Goal: Task Accomplishment & Management: Manage account settings

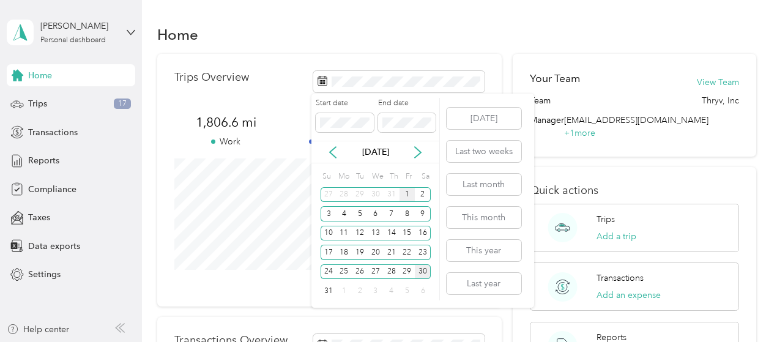
click at [406, 196] on div "1" at bounding box center [407, 194] width 16 height 15
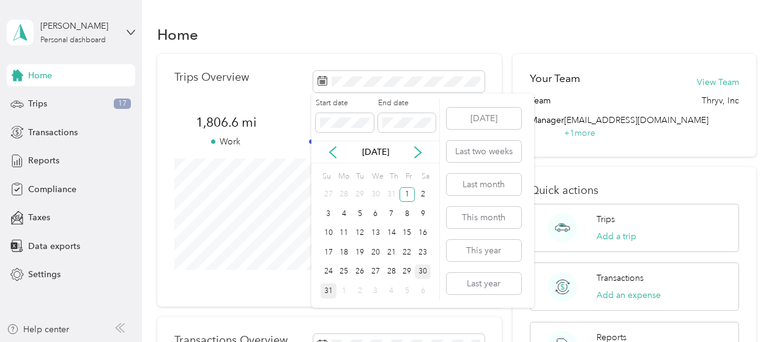
click at [327, 292] on div "31" at bounding box center [329, 290] width 16 height 15
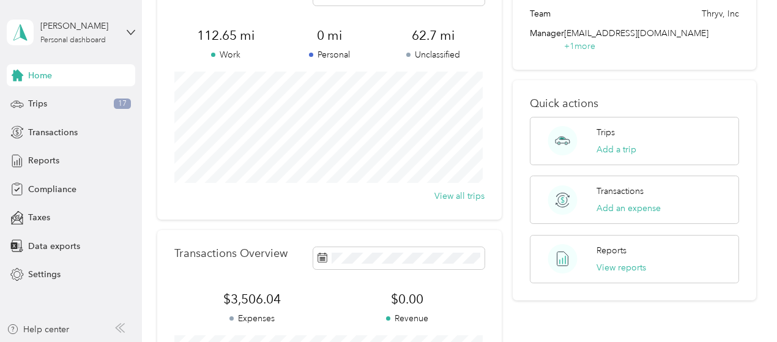
scroll to position [84, 0]
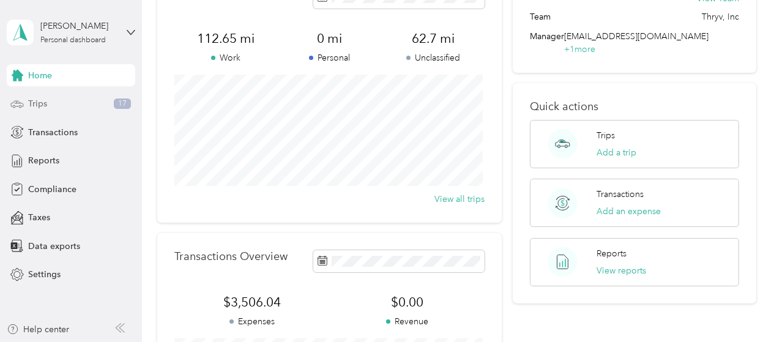
click at [69, 103] on div "Trips 17" at bounding box center [71, 104] width 128 height 22
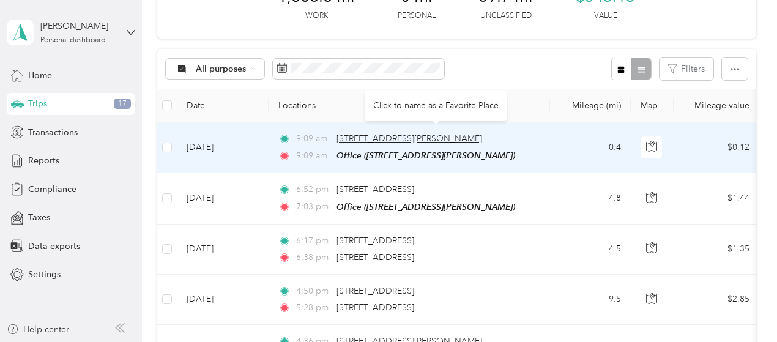
click at [402, 143] on body "Anna C. Schmink Personal dashboard Home Trips 17 Transactions Reports Complianc…" at bounding box center [385, 171] width 771 height 342
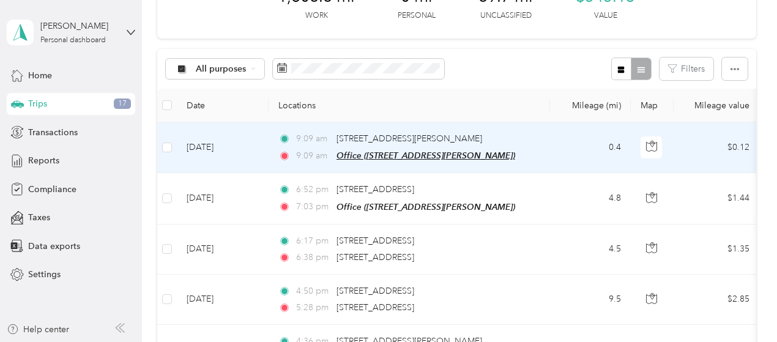
click at [344, 157] on span "Office (1519 W Tenth St, San Pedro, CA, United States , Los Angeles, CA)" at bounding box center [425, 155] width 179 height 10
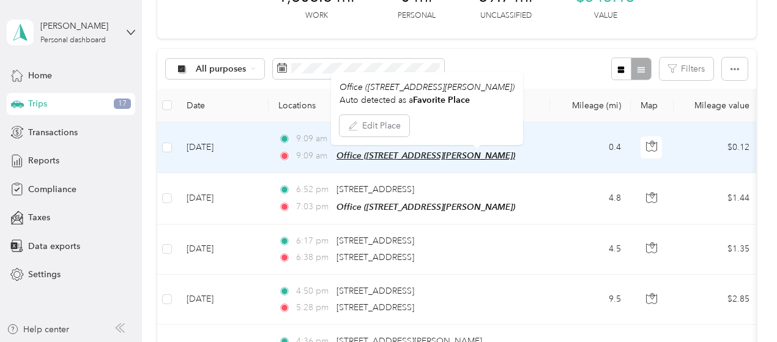
click at [344, 157] on span "Office (1519 W Tenth St, San Pedro, CA, United States , Los Angeles, CA)" at bounding box center [425, 155] width 179 height 10
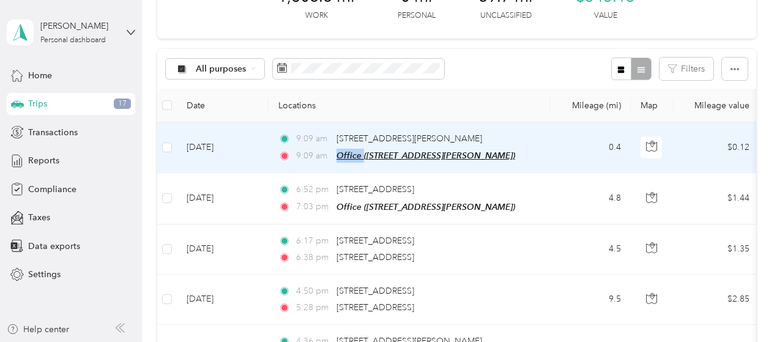
click at [344, 157] on span "Office (1519 W Tenth St, San Pedro, CA, United States , Los Angeles, CA)" at bounding box center [425, 155] width 179 height 10
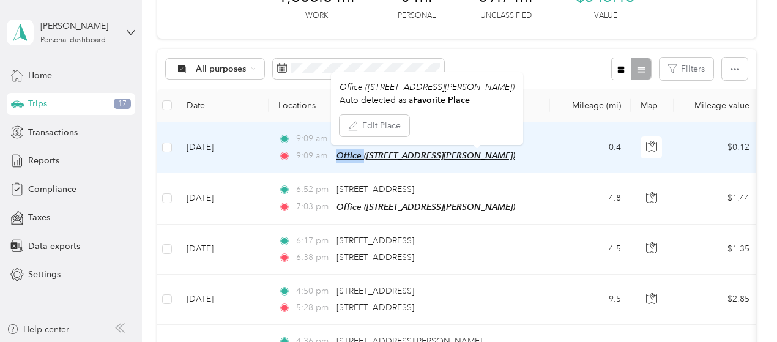
click at [344, 157] on span "Office (1519 W Tenth St, San Pedro, CA, United States , Los Angeles, CA)" at bounding box center [425, 155] width 179 height 10
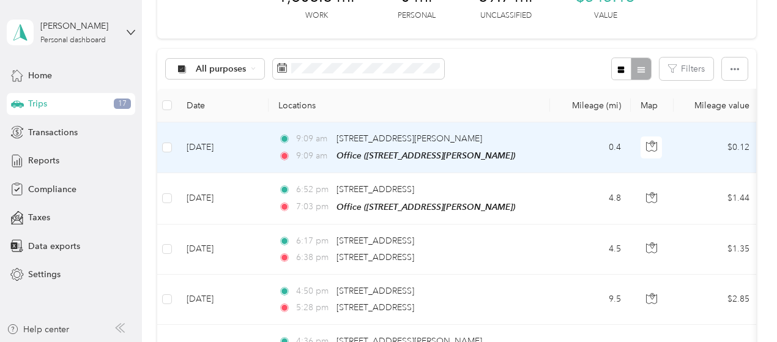
click at [228, 147] on td "Aug 30, 2025" at bounding box center [223, 147] width 92 height 51
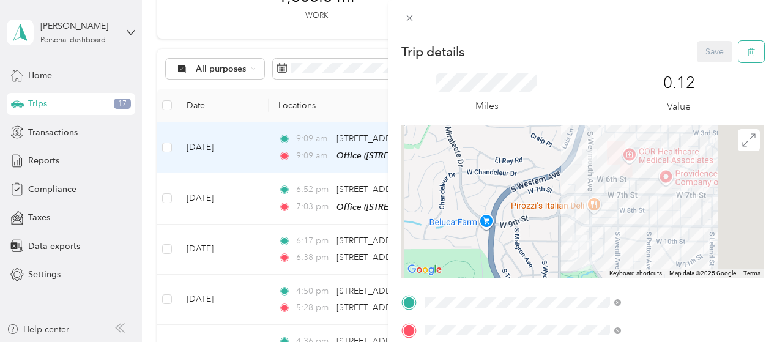
click at [747, 49] on icon "button" at bounding box center [751, 52] width 9 height 9
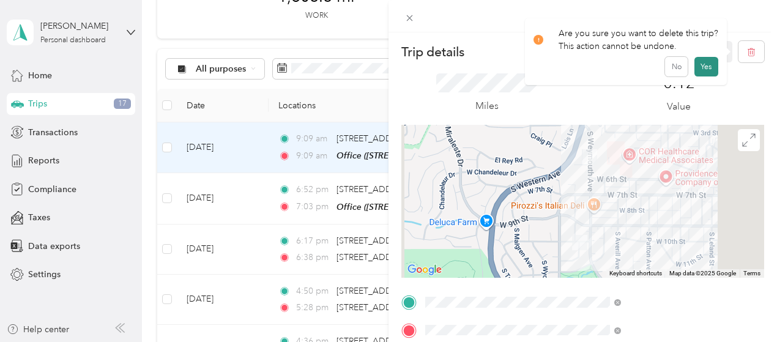
click at [697, 67] on button "Yes" at bounding box center [706, 67] width 24 height 20
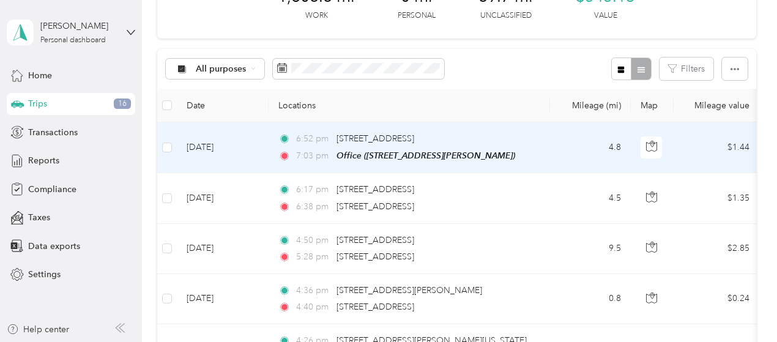
click at [227, 147] on td "Aug 28, 2025" at bounding box center [223, 147] width 92 height 51
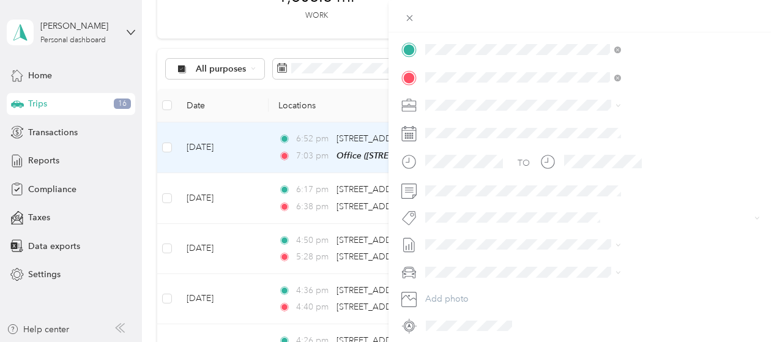
scroll to position [300, 0]
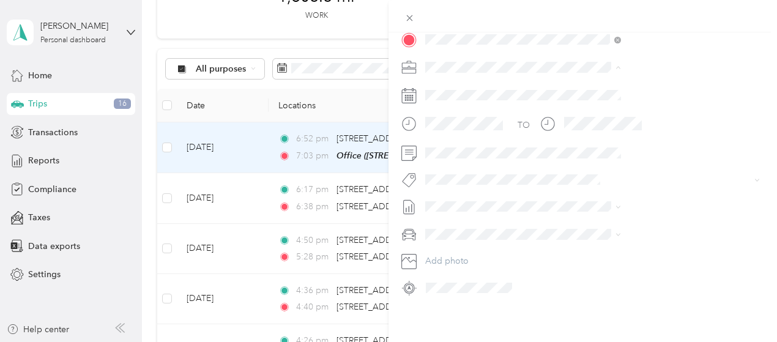
click at [591, 82] on span "Thryv, Inc" at bounding box center [577, 79] width 37 height 10
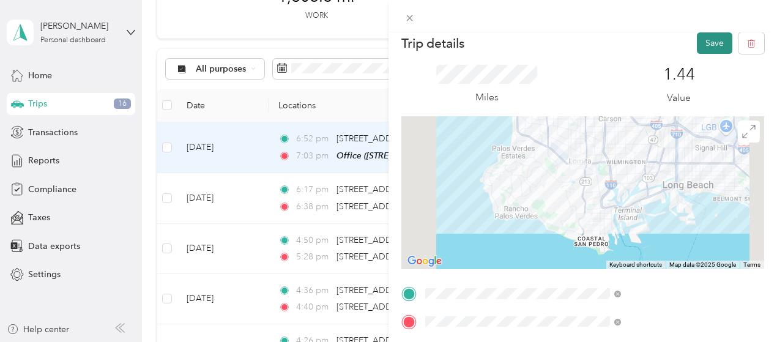
click at [702, 39] on button "Save" at bounding box center [714, 42] width 35 height 21
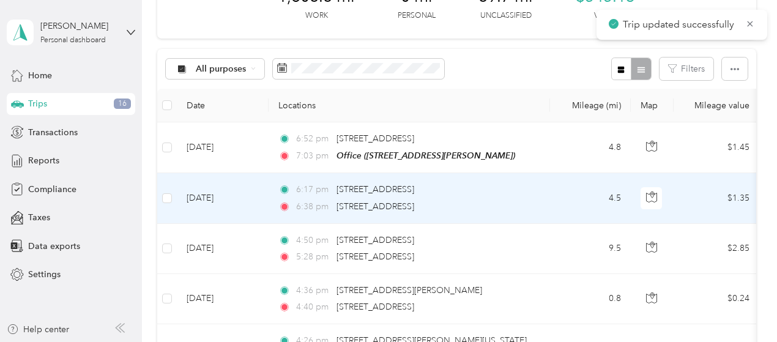
click at [228, 196] on td "Aug 28, 2025" at bounding box center [223, 198] width 92 height 50
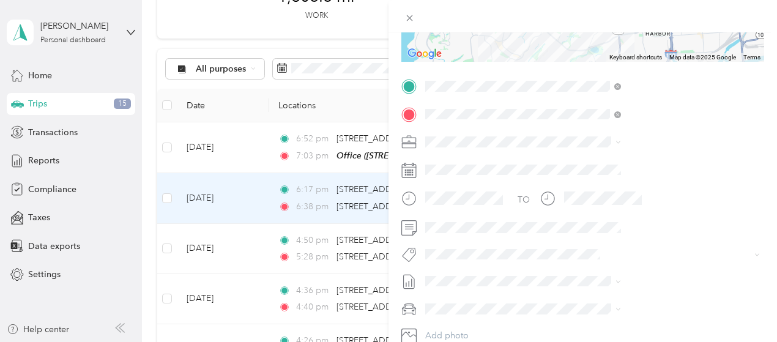
scroll to position [217, 0]
drag, startPoint x: 581, startPoint y: 160, endPoint x: 488, endPoint y: 100, distance: 111.1
click at [488, 100] on div "Trip details Save This trip cannot be edited because it is either under review,…" at bounding box center [388, 171] width 777 height 342
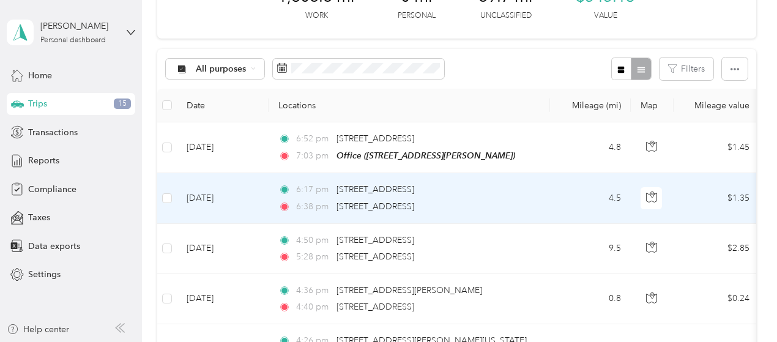
click at [214, 193] on td "Aug 28, 2025" at bounding box center [223, 198] width 92 height 50
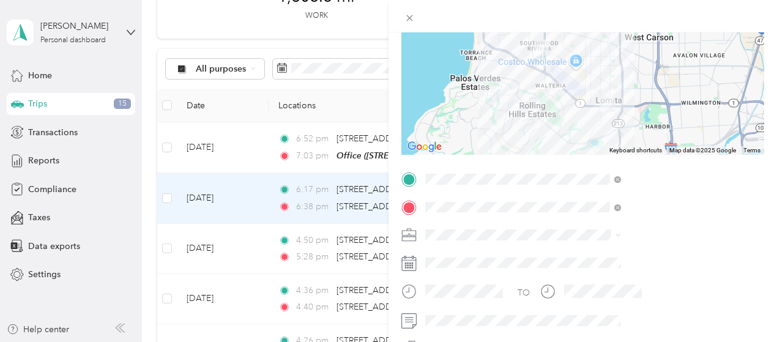
scroll to position [144, 0]
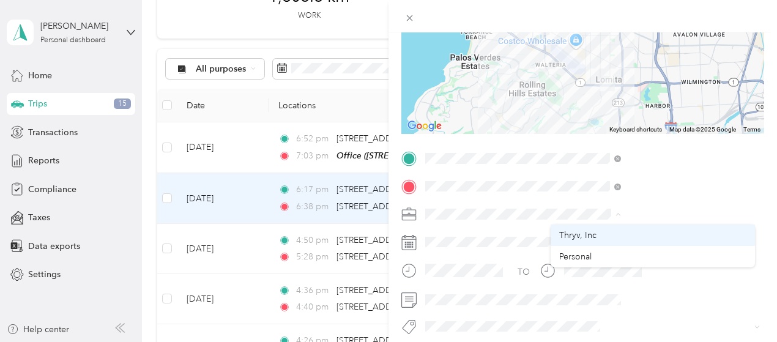
click at [576, 238] on font "Thryv, Inc" at bounding box center [577, 235] width 37 height 10
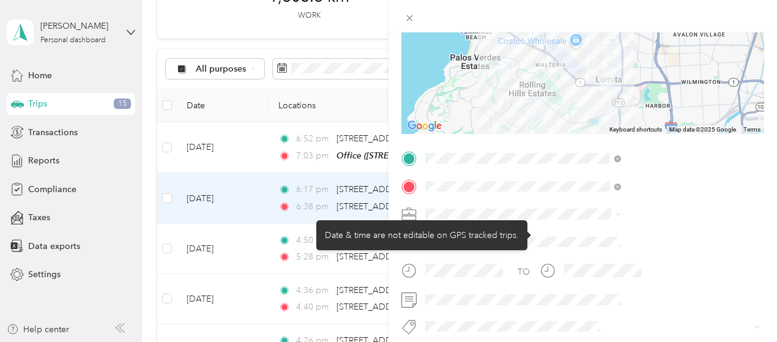
click at [614, 224] on div "TO Add photo" at bounding box center [582, 296] width 363 height 295
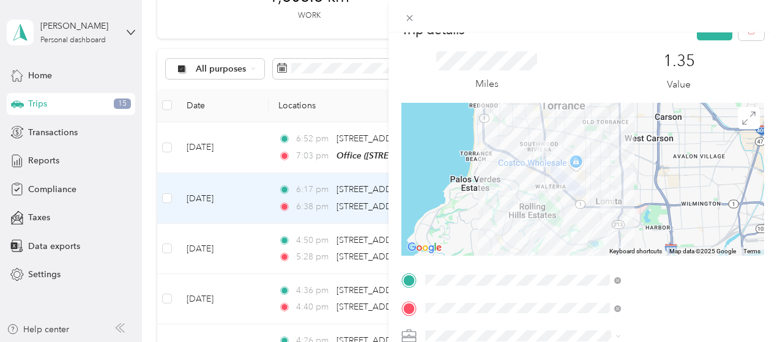
scroll to position [0, 0]
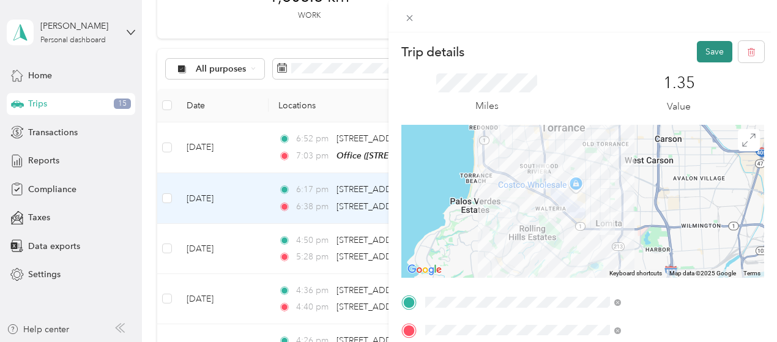
click at [703, 51] on button "Save" at bounding box center [714, 51] width 35 height 21
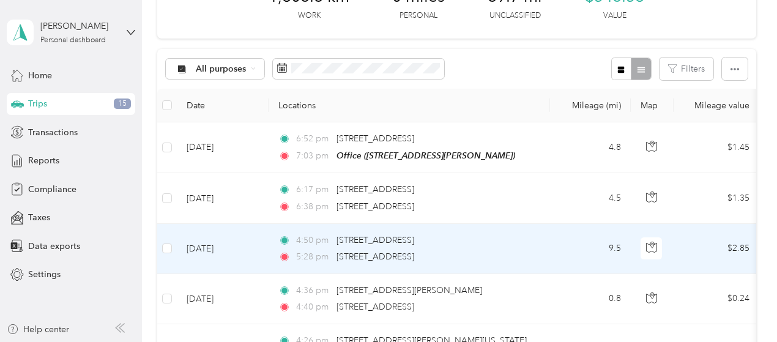
click at [213, 251] on font "Aug 28, 2025" at bounding box center [200, 248] width 27 height 10
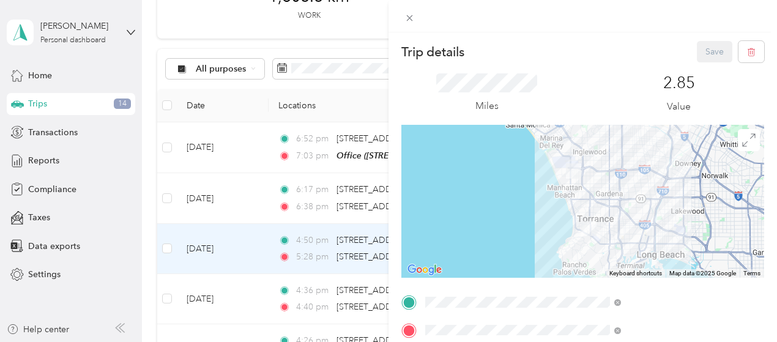
drag, startPoint x: 762, startPoint y: 171, endPoint x: 224, endPoint y: 248, distance: 543.8
click at [224, 248] on div "Trip details Save This trip cannot be edited because it is either under review,…" at bounding box center [388, 171] width 777 height 342
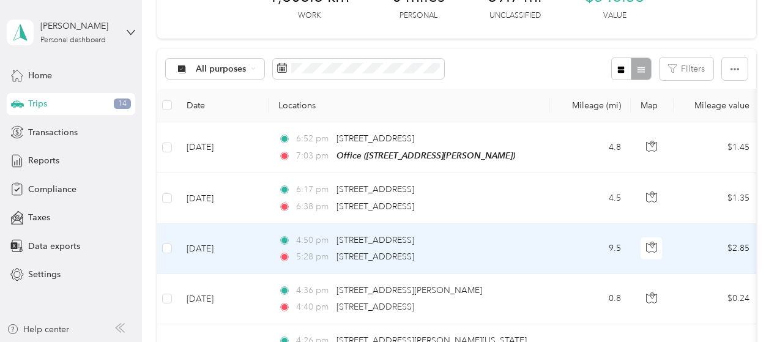
click at [224, 341] on div "Trip details Save This trip cannot be edited because it is either under review,…" at bounding box center [385, 342] width 771 height 0
click at [213, 248] on font "Aug 28, 2025" at bounding box center [200, 248] width 27 height 10
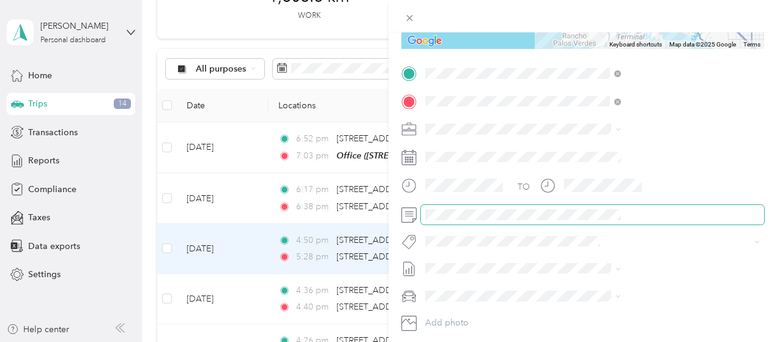
scroll to position [230, 0]
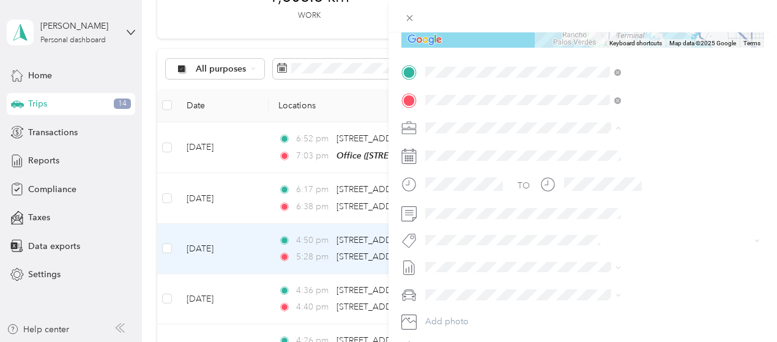
click at [586, 149] on font "Thryv, Inc" at bounding box center [577, 149] width 37 height 10
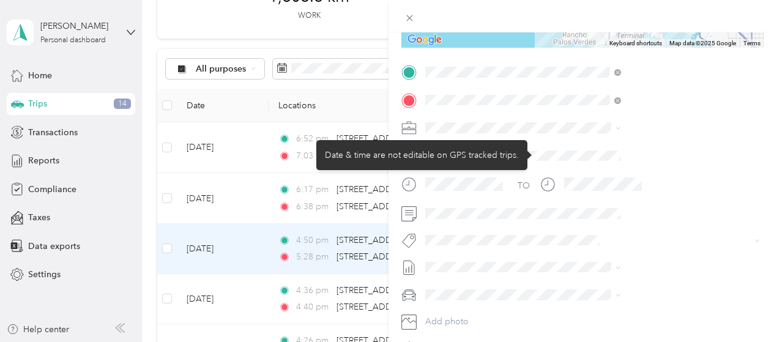
drag, startPoint x: 729, startPoint y: 161, endPoint x: 747, endPoint y: 158, distance: 19.1
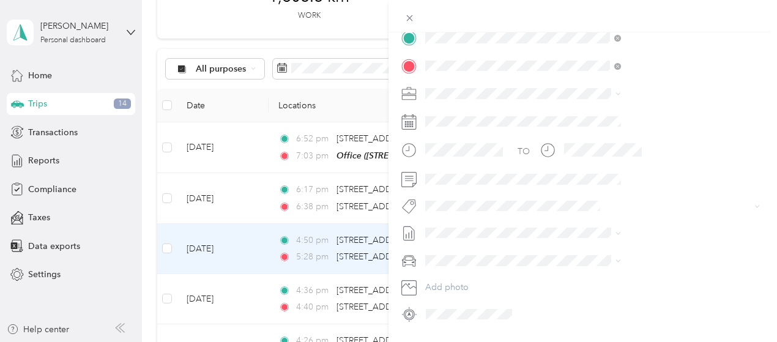
scroll to position [300, 0]
drag, startPoint x: 771, startPoint y: 229, endPoint x: 559, endPoint y: 305, distance: 225.4
click at [559, 305] on div "Trip details Save This trip cannot be edited because it is either under review,…" at bounding box center [582, 203] width 388 height 342
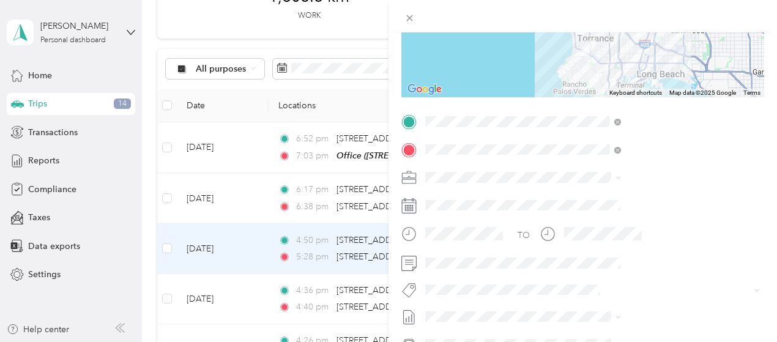
scroll to position [0, 0]
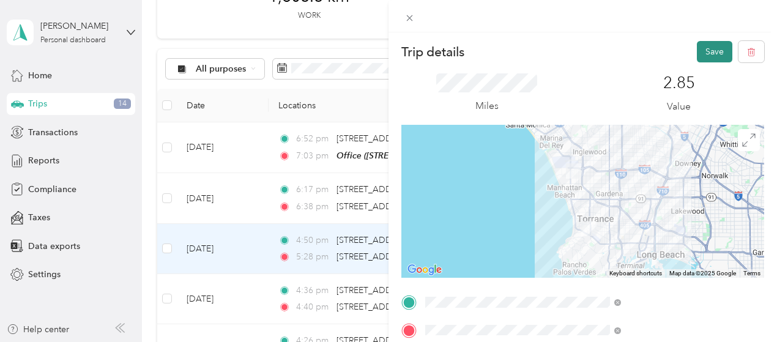
click at [705, 50] on font "Save" at bounding box center [714, 51] width 18 height 10
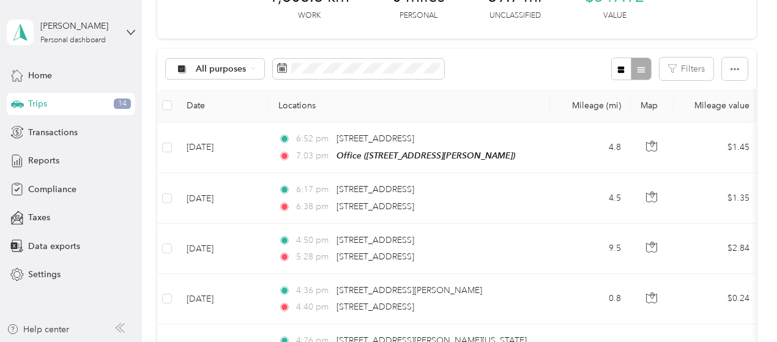
click at [227, 303] on td "Aug 28, 2025" at bounding box center [223, 299] width 92 height 50
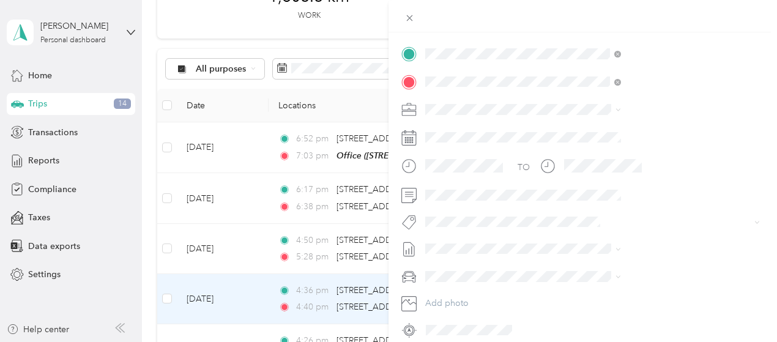
scroll to position [245, 0]
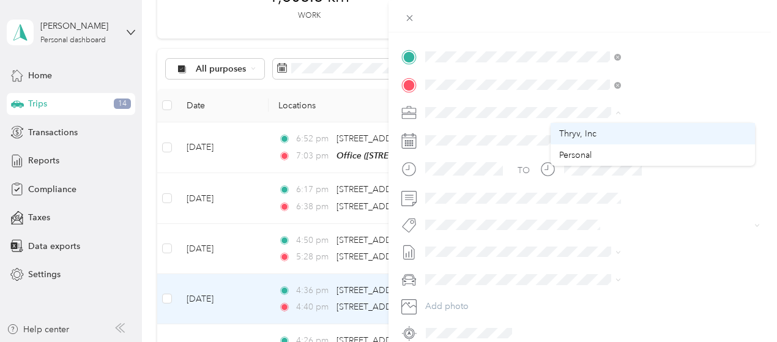
click at [582, 133] on font "Thryv, Inc" at bounding box center [577, 133] width 37 height 10
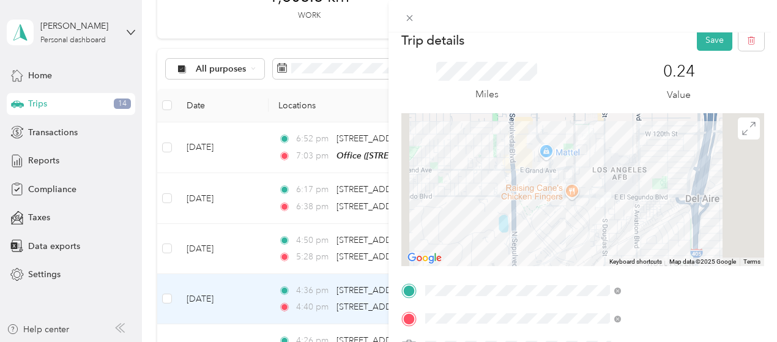
scroll to position [0, 0]
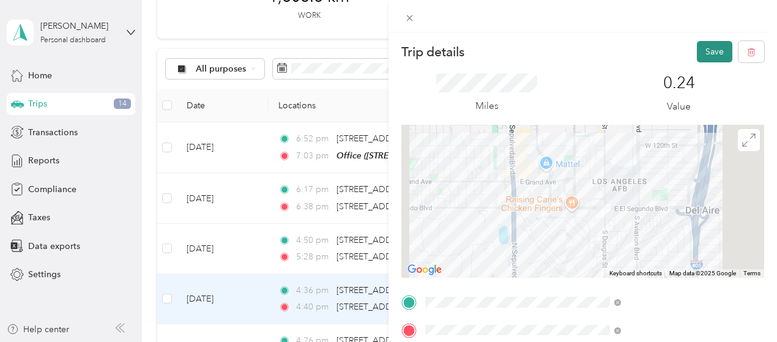
click at [705, 55] on font "Save" at bounding box center [714, 51] width 18 height 10
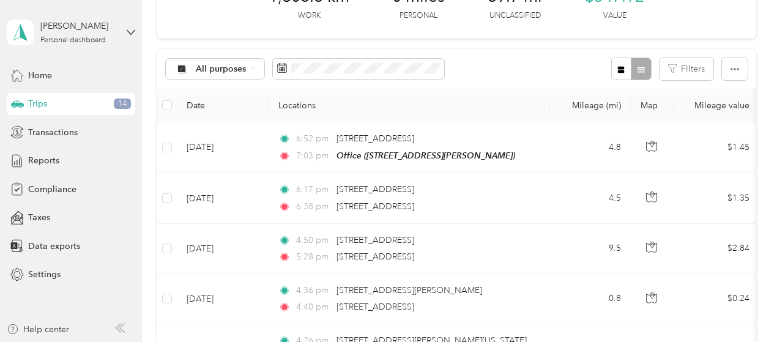
click at [208, 298] on font "Aug 28, 2025" at bounding box center [200, 299] width 27 height 10
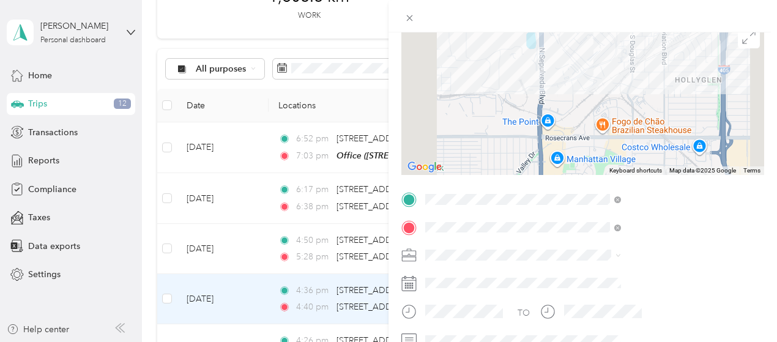
scroll to position [106, 0]
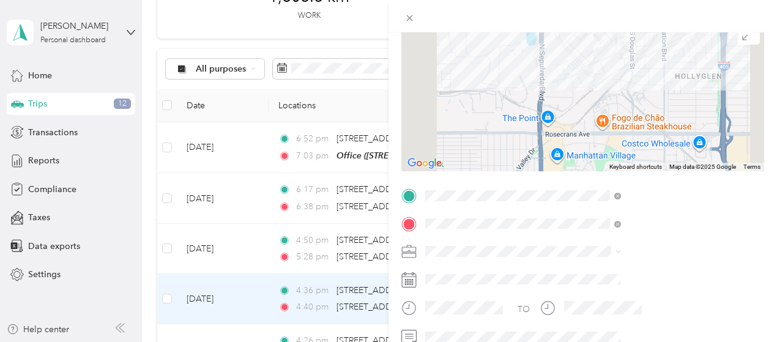
click at [220, 254] on div "Trip details Save This trip cannot be edited because it is either under review,…" at bounding box center [388, 171] width 777 height 342
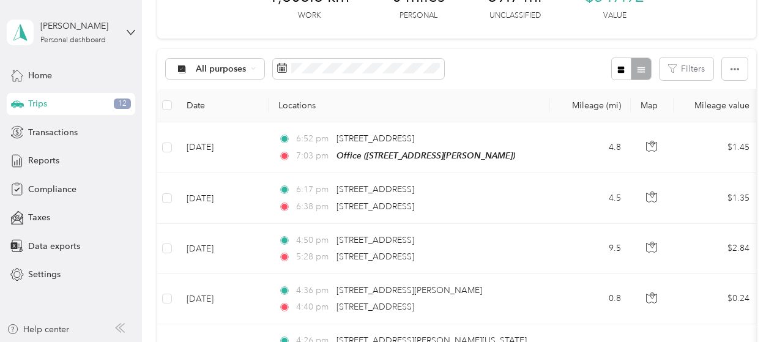
click at [214, 257] on td "Aug 28, 2025" at bounding box center [223, 249] width 92 height 50
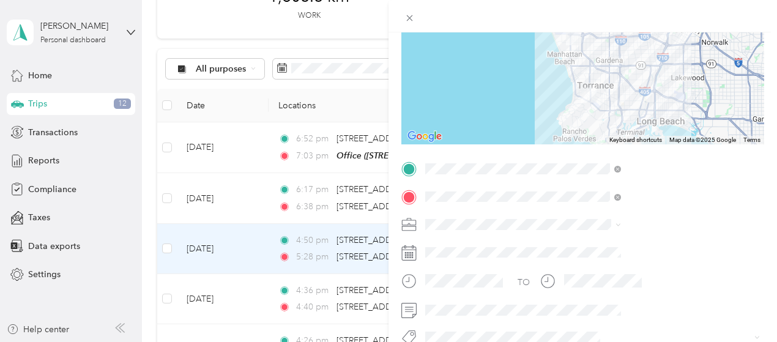
scroll to position [134, 0]
click at [233, 202] on div "Trip details Save This trip cannot be edited because it is either under review,…" at bounding box center [388, 171] width 777 height 342
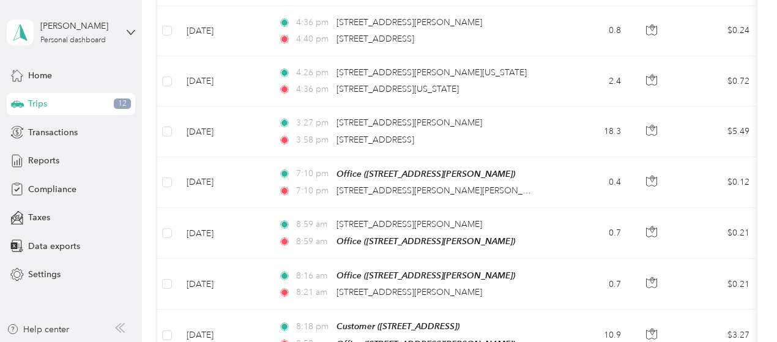
scroll to position [360, 0]
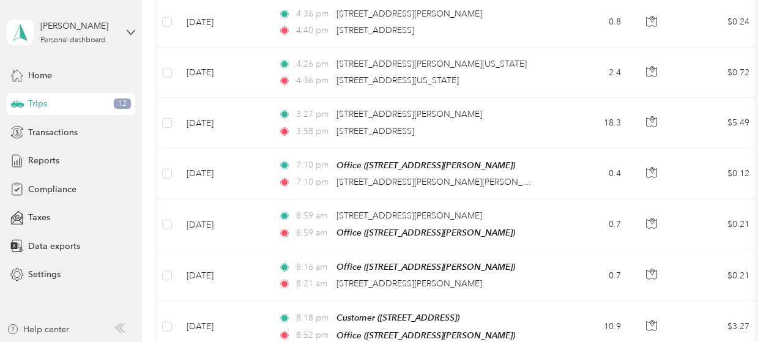
click at [219, 78] on td "Aug 28, 2025" at bounding box center [223, 73] width 92 height 50
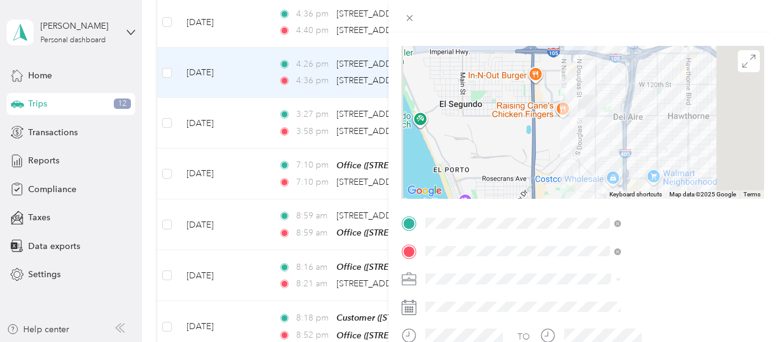
scroll to position [100, 0]
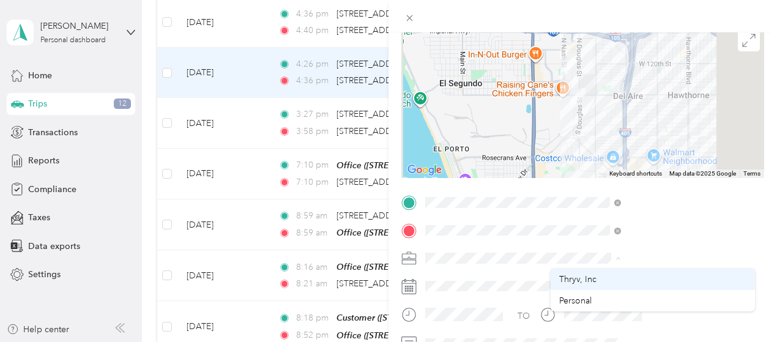
click at [576, 276] on font "Thryv, Inc" at bounding box center [577, 279] width 37 height 10
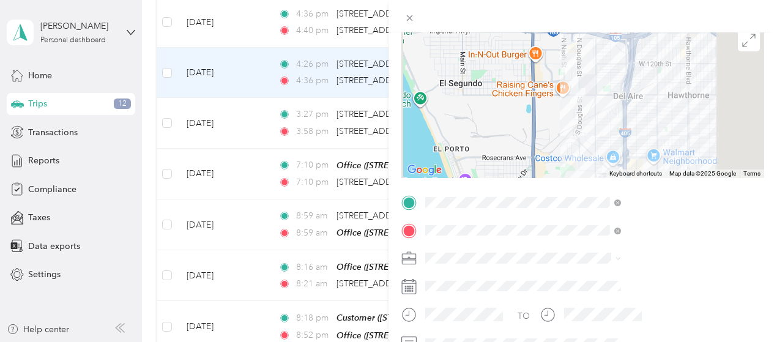
scroll to position [0, 0]
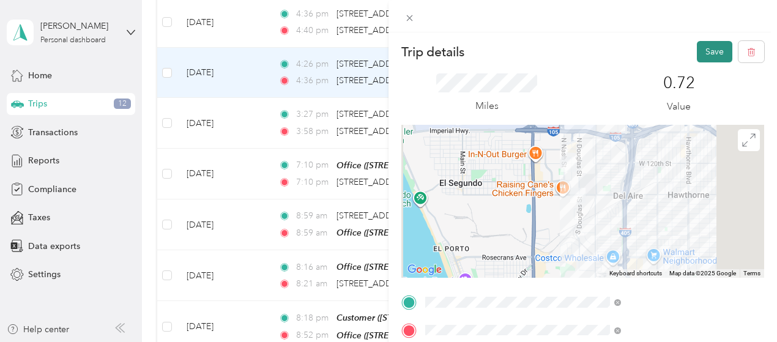
click at [705, 50] on font "Save" at bounding box center [714, 51] width 18 height 10
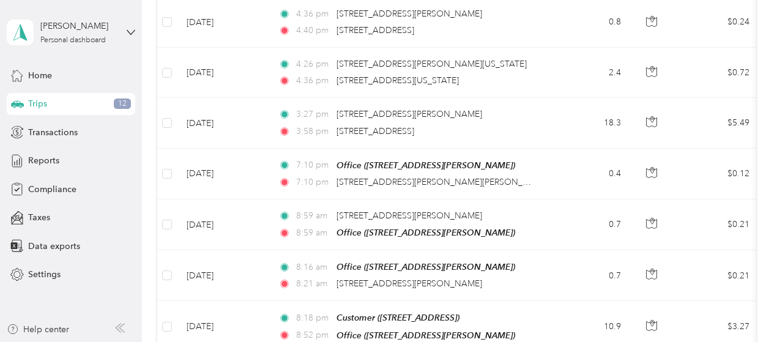
click at [210, 181] on td "Aug 22, 2025" at bounding box center [223, 174] width 92 height 51
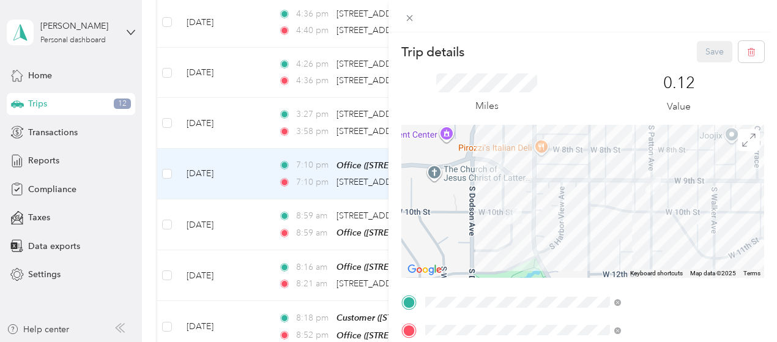
click at [212, 224] on div "Trip details Save This trip cannot be edited because it is either under review,…" at bounding box center [388, 171] width 777 height 342
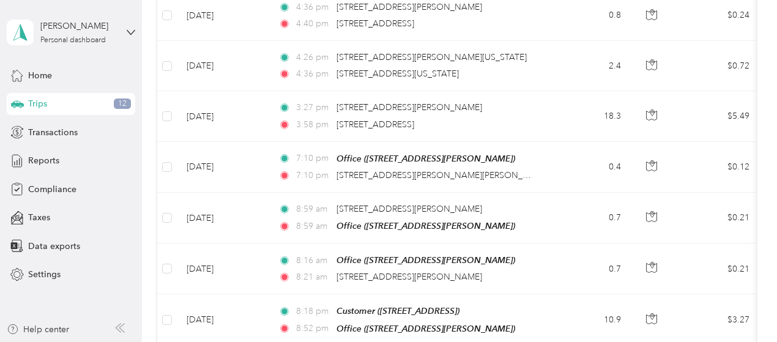
scroll to position [365, 0]
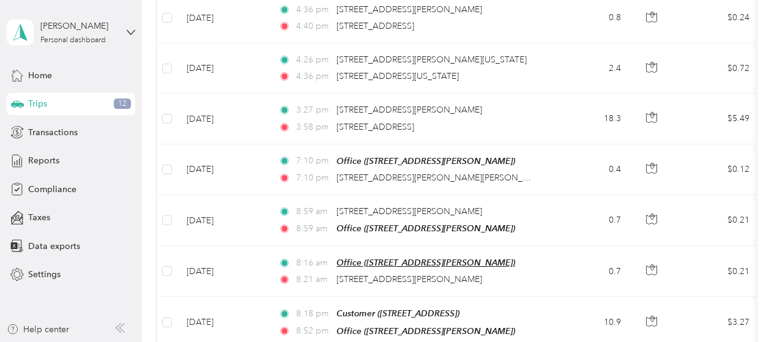
click at [358, 262] on font "Office (1519 W Tenth St, San Pedro, CA, United States , Los Angeles, CA)" at bounding box center [425, 263] width 179 height 10
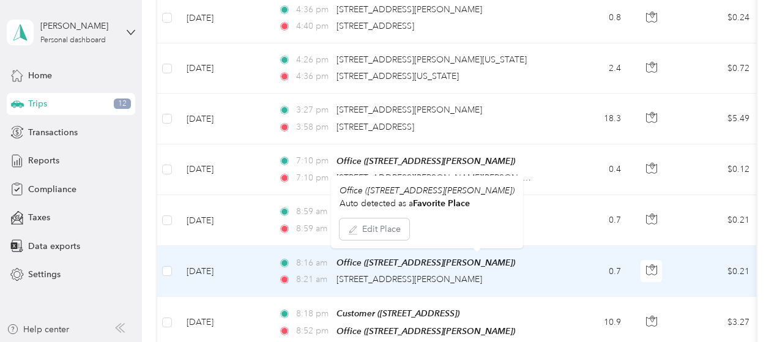
click at [213, 272] on font "Aug 22, 2025" at bounding box center [200, 271] width 27 height 10
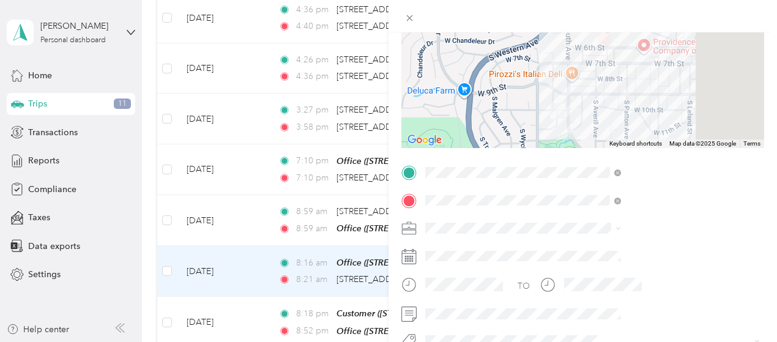
scroll to position [130, 0]
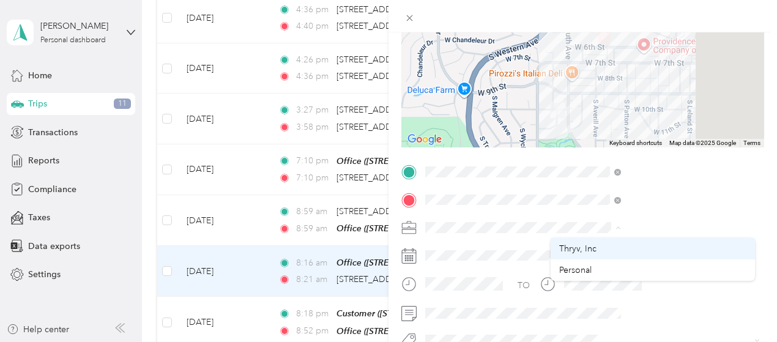
click at [592, 252] on font "Thryv, Inc" at bounding box center [577, 248] width 37 height 10
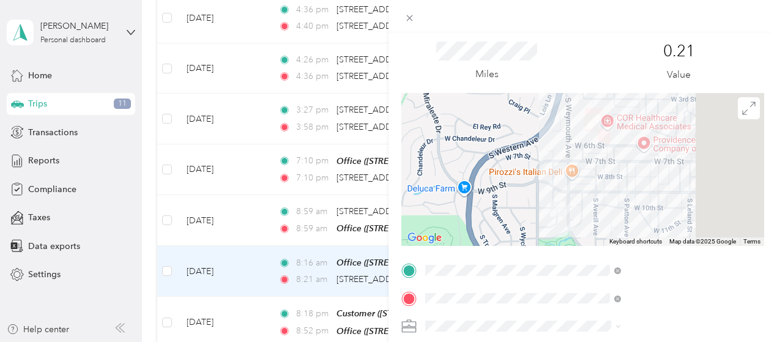
scroll to position [0, 0]
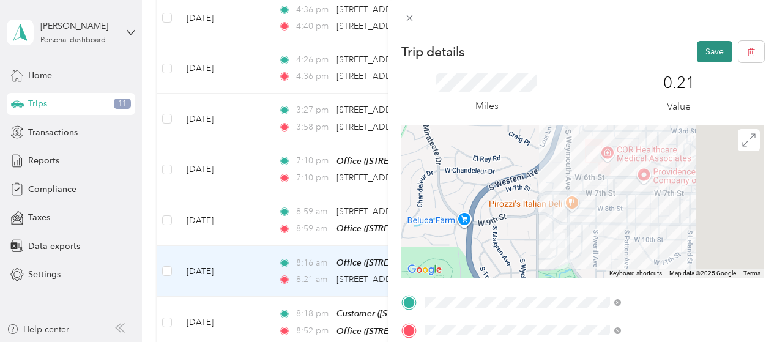
click at [705, 48] on font "Save" at bounding box center [714, 51] width 18 height 10
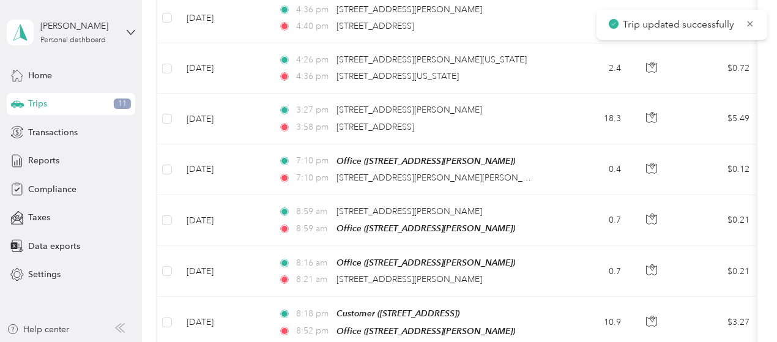
click at [213, 220] on font "Aug 22, 2025" at bounding box center [200, 220] width 27 height 10
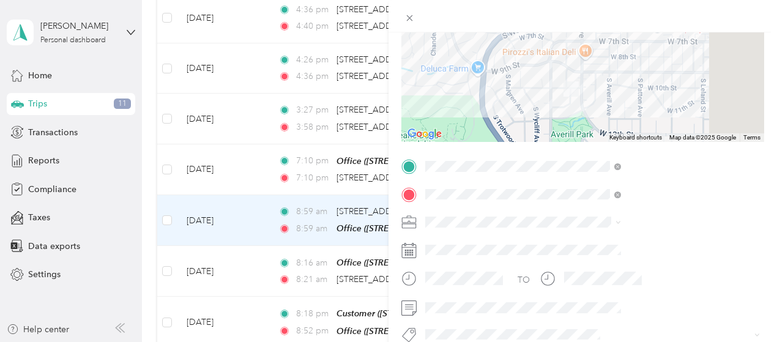
scroll to position [141, 0]
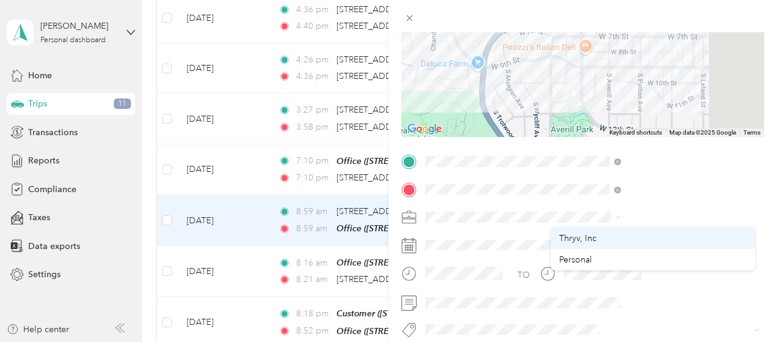
click at [577, 245] on li "Thryv, Inc" at bounding box center [653, 238] width 204 height 21
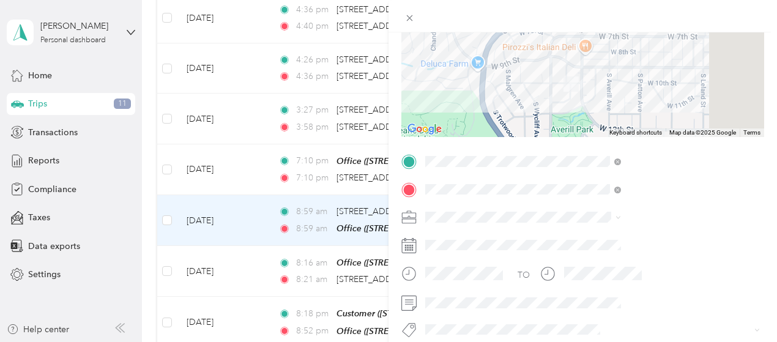
scroll to position [0, 0]
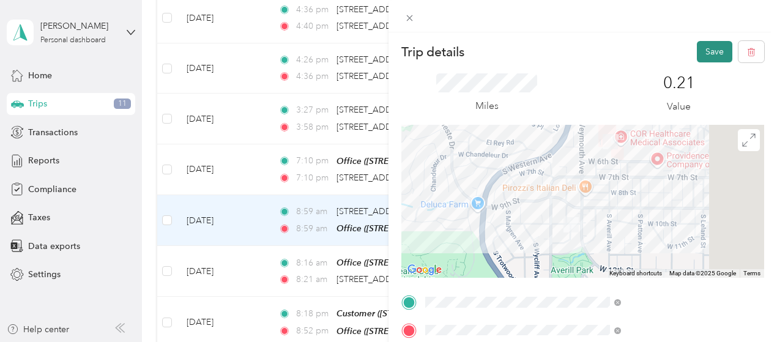
click at [705, 49] on font "Save" at bounding box center [714, 51] width 18 height 10
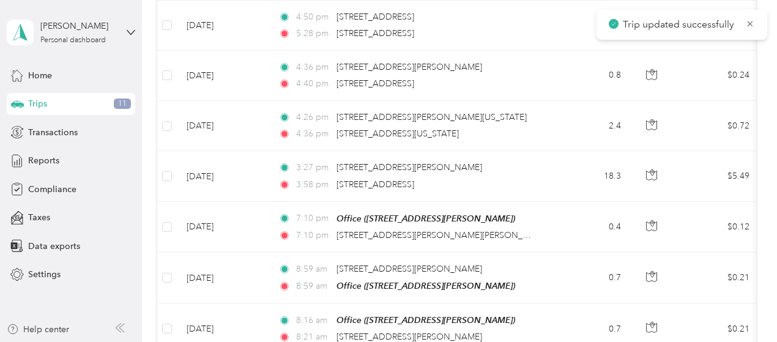
scroll to position [306, 0]
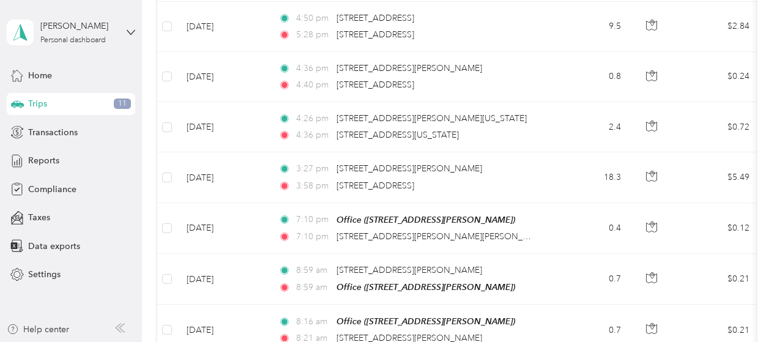
click at [227, 231] on td "Aug 22, 2025" at bounding box center [223, 228] width 92 height 51
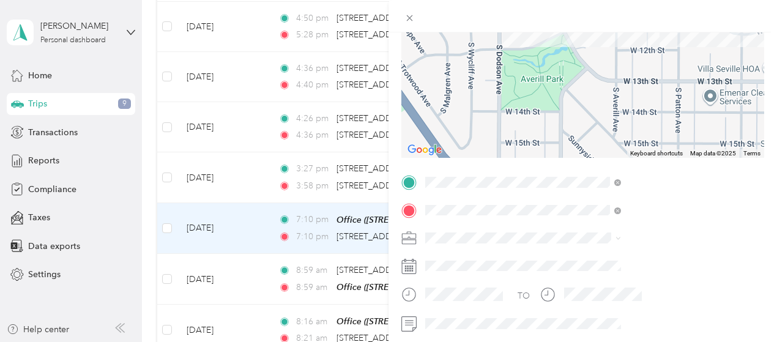
scroll to position [122, 0]
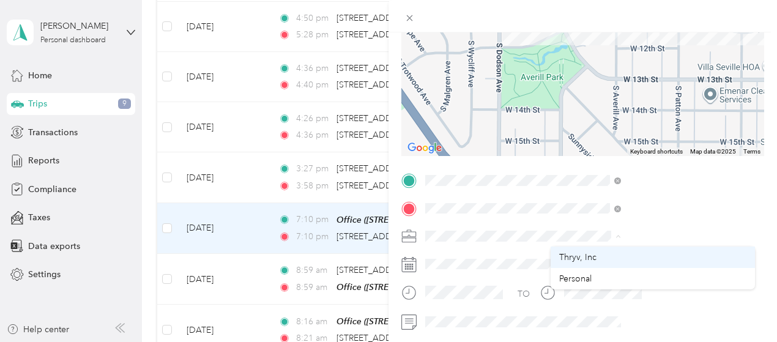
click at [575, 261] on font "Thryv, Inc" at bounding box center [577, 257] width 37 height 10
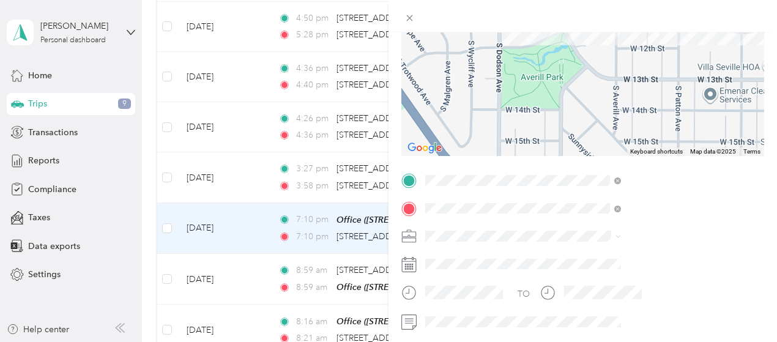
scroll to position [0, 0]
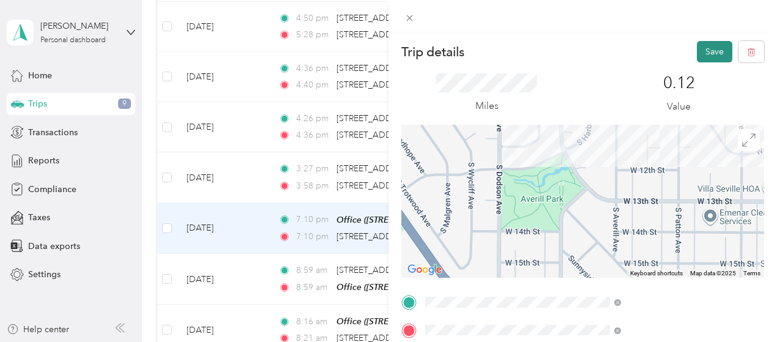
click at [706, 48] on font "Save" at bounding box center [714, 51] width 18 height 10
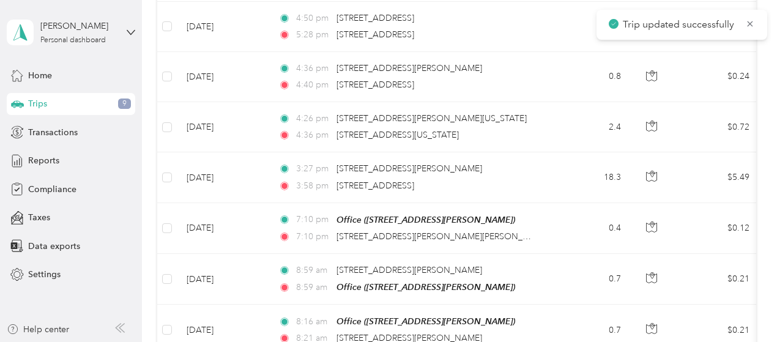
click at [225, 185] on td "Aug 28, 2025" at bounding box center [223, 177] width 92 height 50
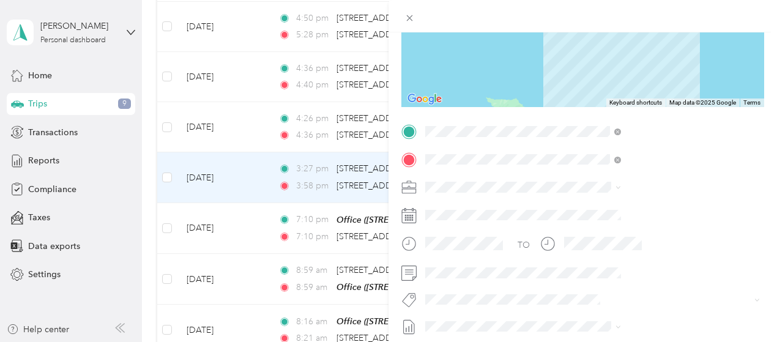
scroll to position [176, 0]
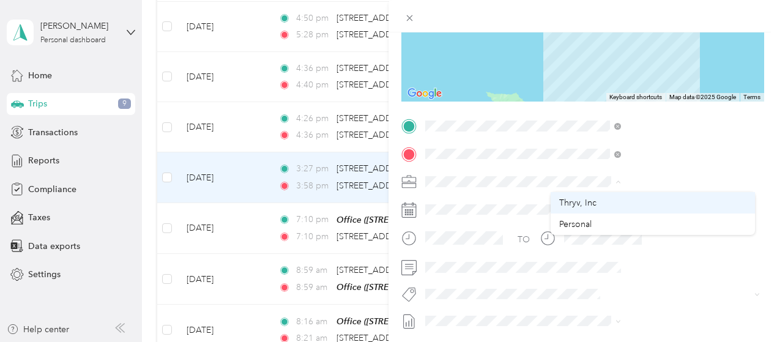
click at [583, 207] on font "Thryv, Inc" at bounding box center [577, 203] width 37 height 10
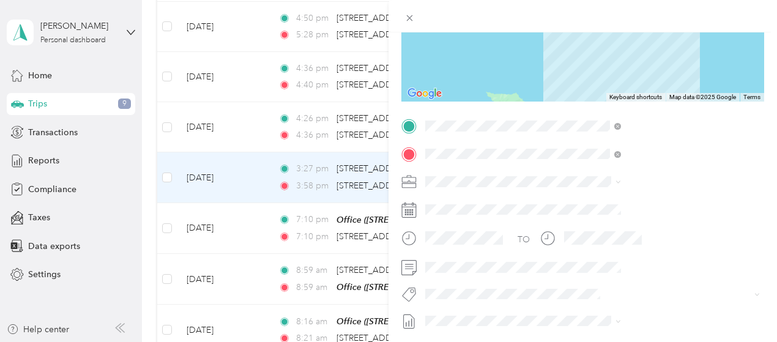
scroll to position [0, 0]
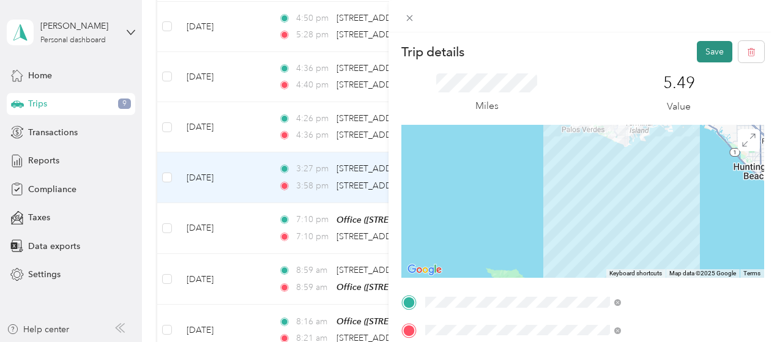
click at [705, 51] on font "Save" at bounding box center [714, 51] width 18 height 10
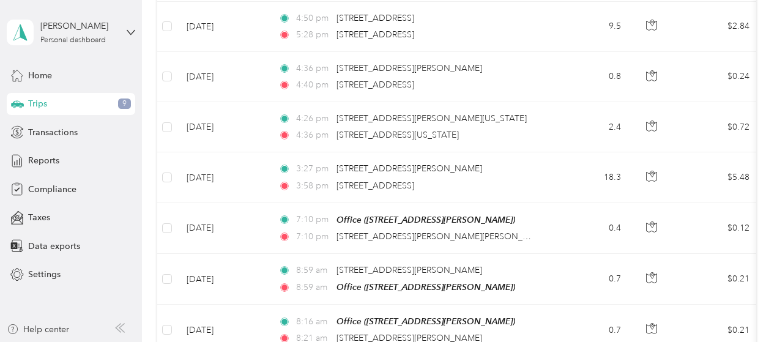
click at [213, 128] on font "Aug 28, 2025" at bounding box center [200, 127] width 27 height 10
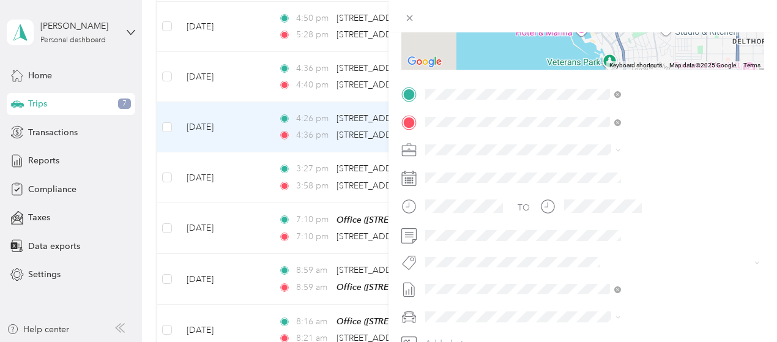
scroll to position [208, 0]
click at [220, 83] on div "Trip details Save This trip cannot be edited because it is either under review,…" at bounding box center [388, 171] width 777 height 342
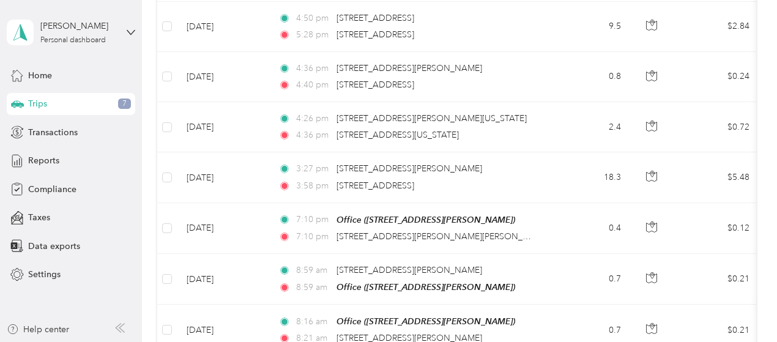
click at [204, 89] on td "Aug 28, 2025" at bounding box center [223, 77] width 92 height 50
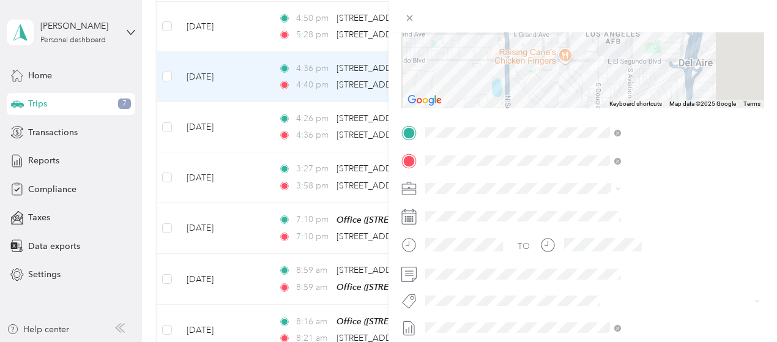
scroll to position [180, 0]
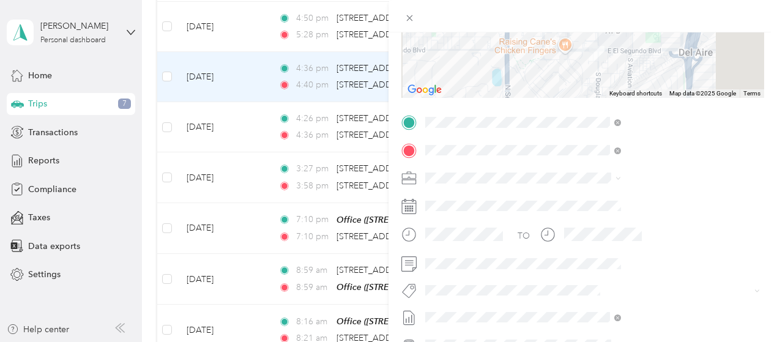
click at [225, 333] on div "Trip details Save This trip cannot be edited because it is either under review,…" at bounding box center [388, 171] width 777 height 342
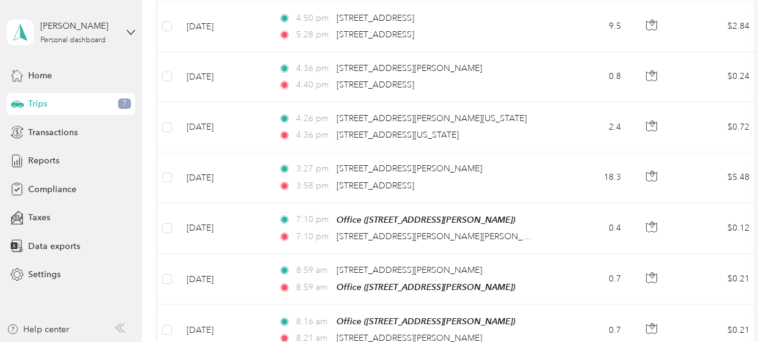
click at [213, 335] on td "Aug 22, 2025" at bounding box center [223, 330] width 92 height 51
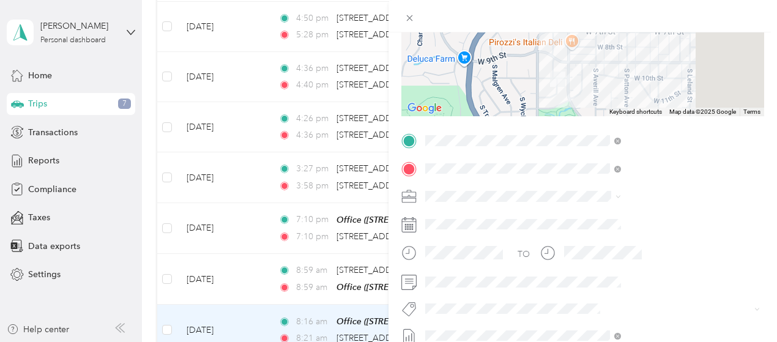
scroll to position [174, 0]
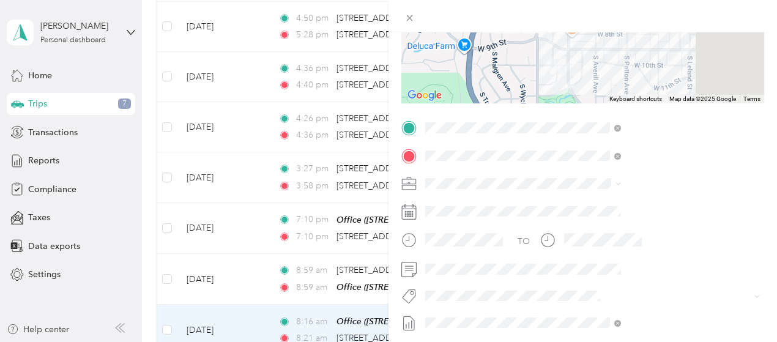
click at [221, 277] on div "Trip details Save This trip cannot be edited because it is either under review,…" at bounding box center [388, 171] width 777 height 342
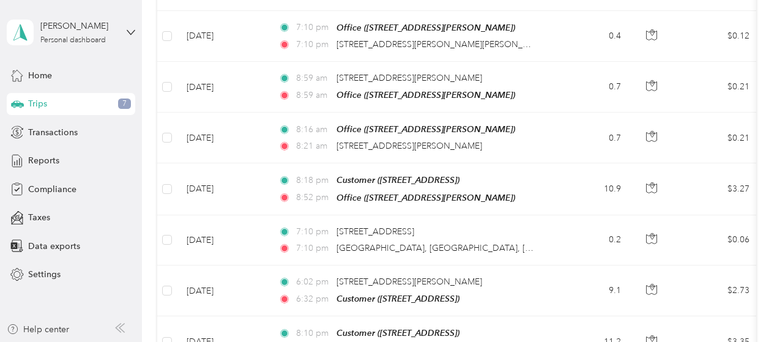
scroll to position [503, 0]
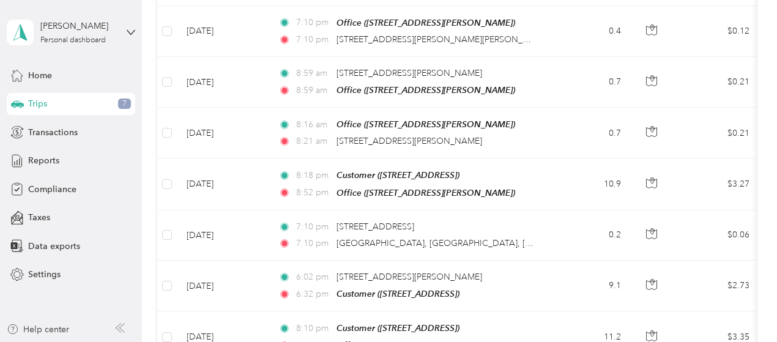
click at [231, 180] on td "Aug 21, 2025" at bounding box center [223, 183] width 92 height 51
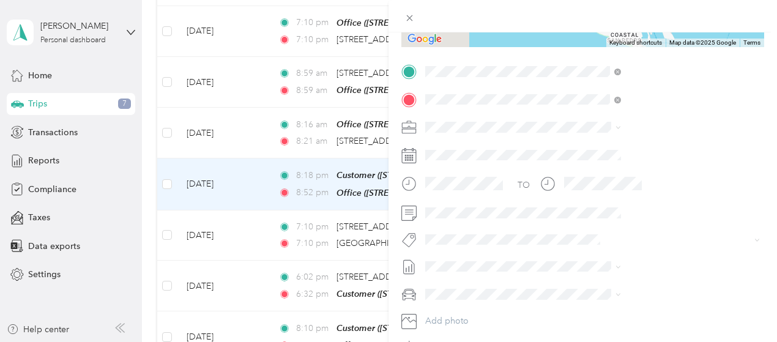
scroll to position [231, 0]
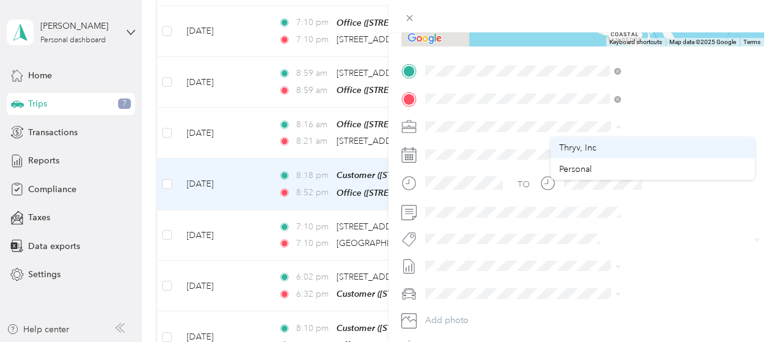
click at [597, 145] on div "Thryv, Inc" at bounding box center [652, 147] width 187 height 13
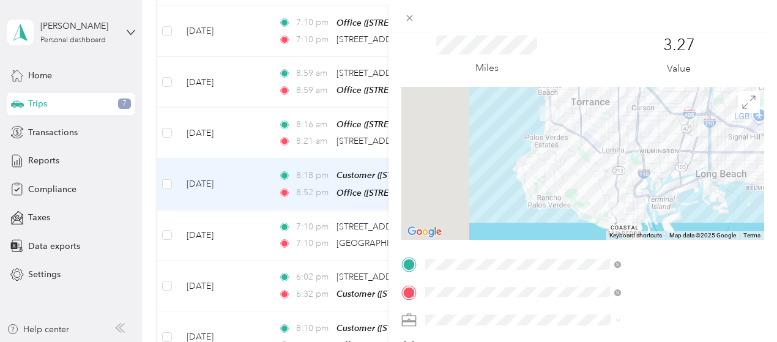
scroll to position [0, 0]
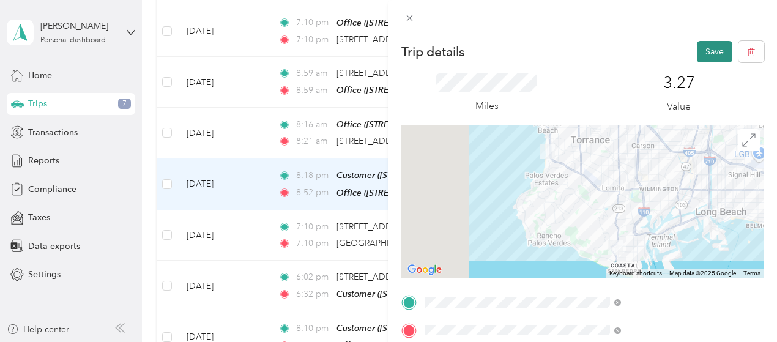
click at [705, 52] on font "Save" at bounding box center [714, 51] width 18 height 10
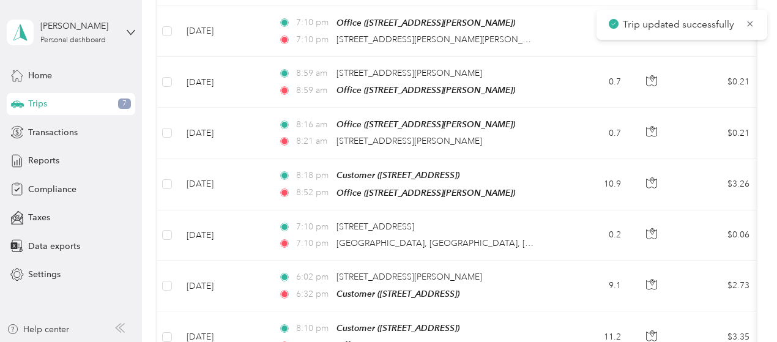
click at [218, 239] on td "Aug 21, 2025" at bounding box center [223, 235] width 92 height 50
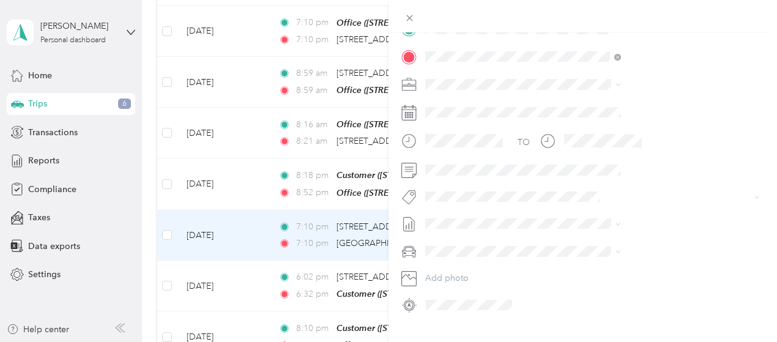
scroll to position [260, 0]
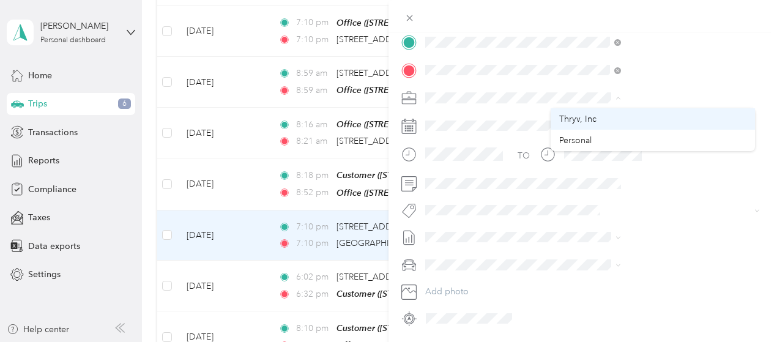
click at [592, 125] on div "Thryv, Inc" at bounding box center [652, 119] width 187 height 13
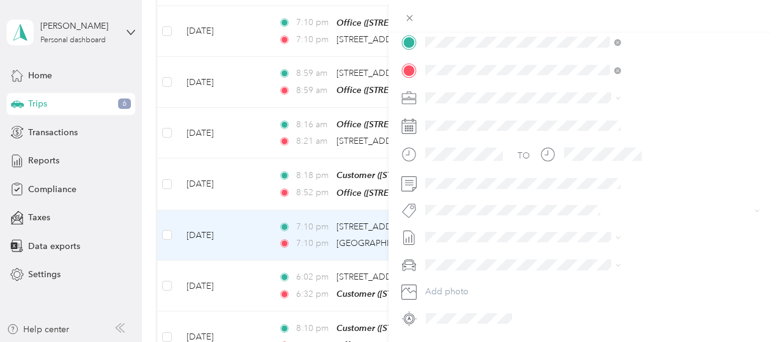
scroll to position [0, 0]
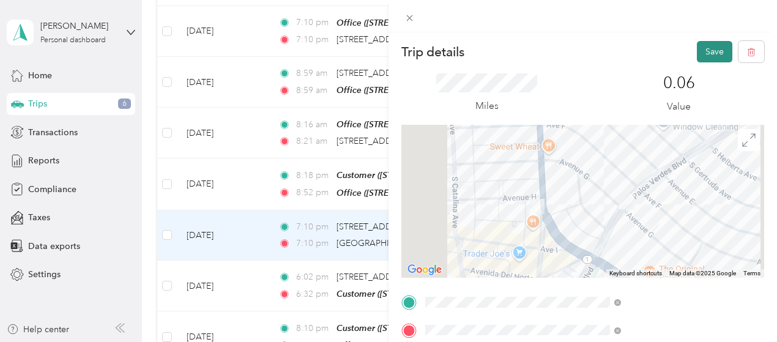
click at [697, 57] on button "Save" at bounding box center [714, 51] width 35 height 21
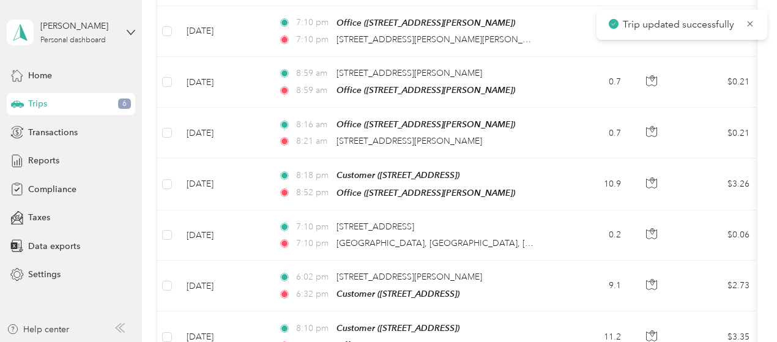
click at [226, 289] on td "Aug 21, 2025" at bounding box center [223, 286] width 92 height 51
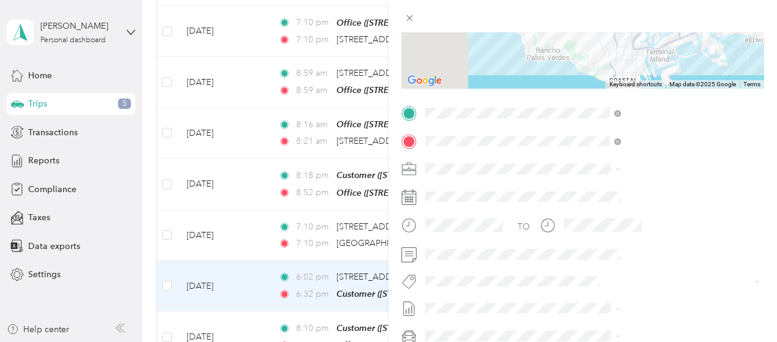
scroll to position [186, 0]
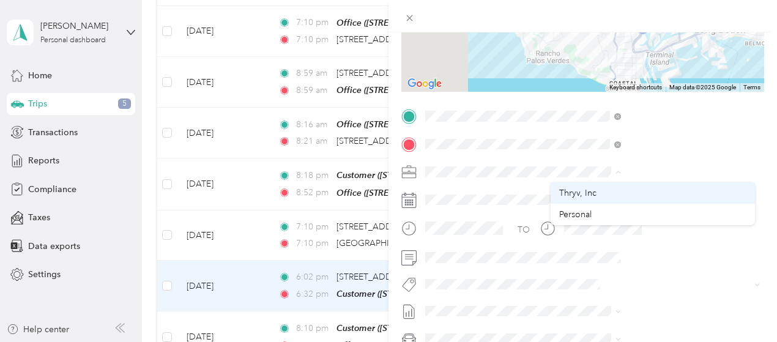
click at [585, 202] on li "Thryv, Inc" at bounding box center [653, 192] width 204 height 21
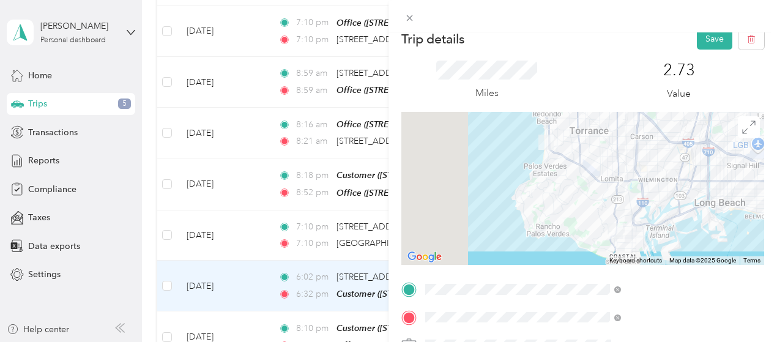
scroll to position [0, 0]
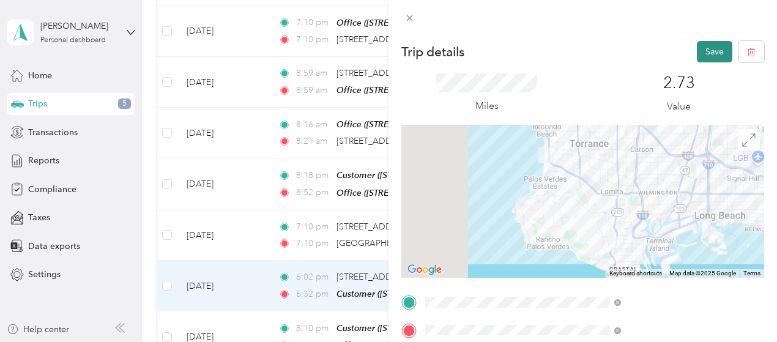
click at [705, 55] on font "Save" at bounding box center [714, 51] width 18 height 10
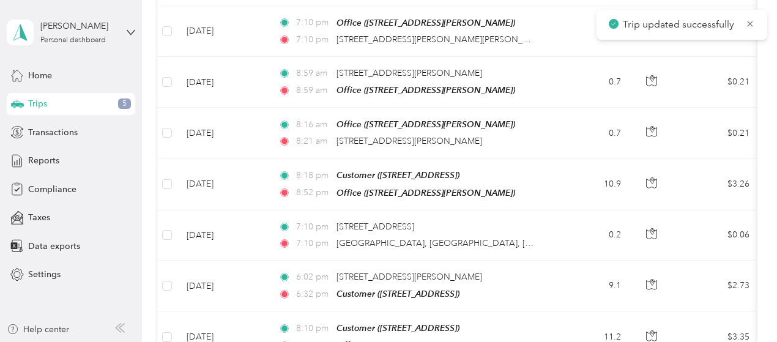
click at [208, 333] on td "Aug 14, 2025" at bounding box center [223, 336] width 92 height 51
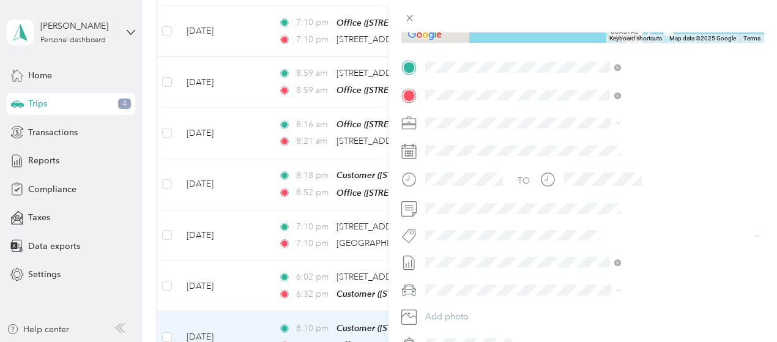
scroll to position [247, 0]
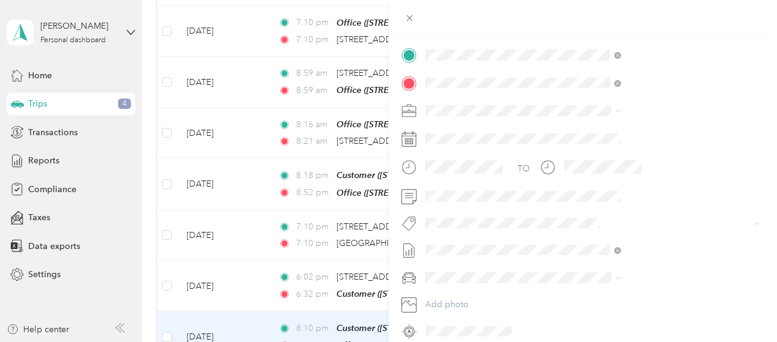
click at [223, 328] on div "Trip details Save This trip cannot be edited because it is either under review,…" at bounding box center [388, 171] width 777 height 342
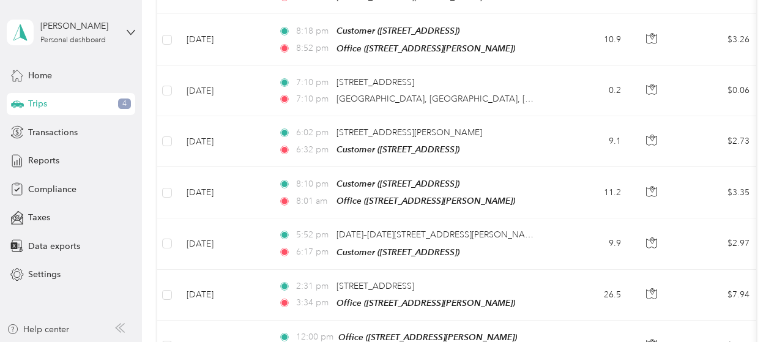
scroll to position [652, 0]
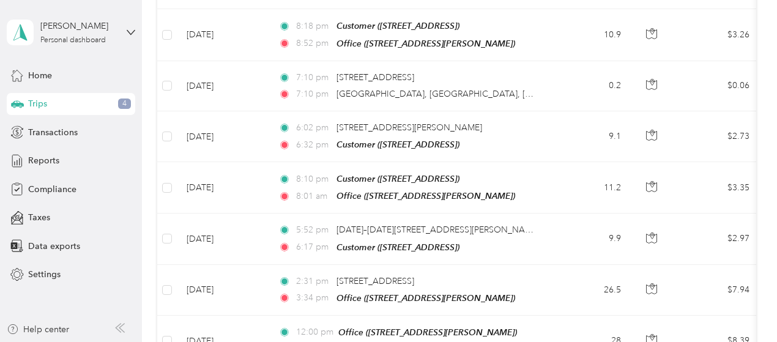
click at [219, 239] on td "Aug 14, 2025" at bounding box center [223, 238] width 92 height 51
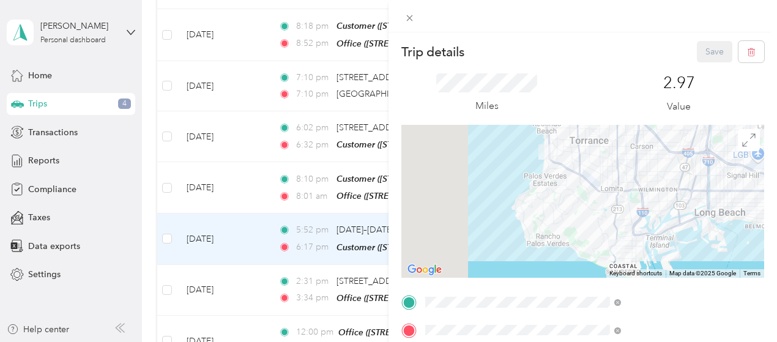
click at [41, 105] on div "Trip details Save This trip cannot be edited because it is either under review,…" at bounding box center [388, 171] width 777 height 342
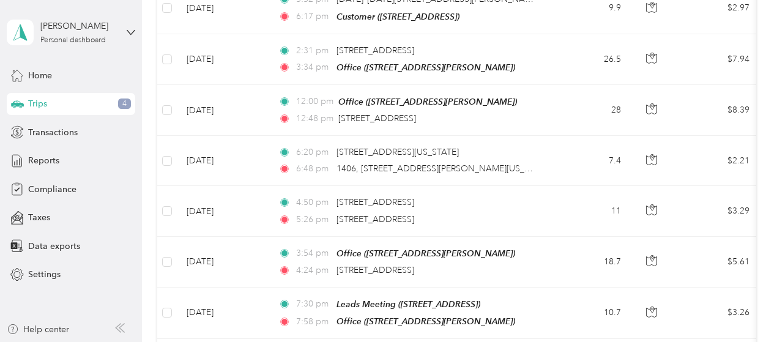
scroll to position [883, 0]
click at [213, 256] on font "Aug 1, 2025" at bounding box center [200, 261] width 27 height 10
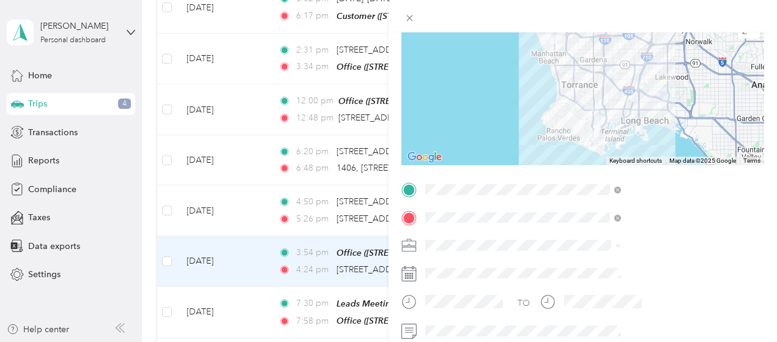
scroll to position [116, 0]
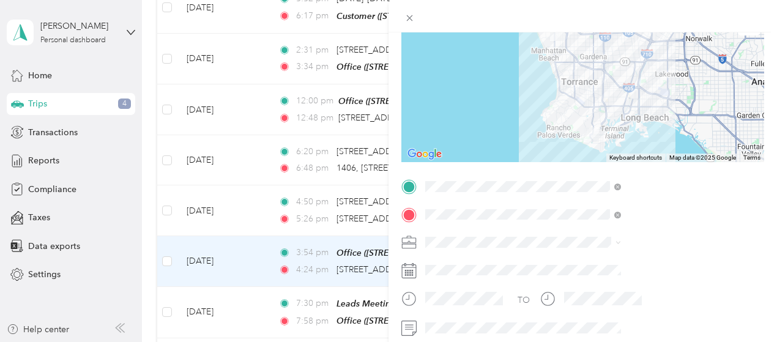
click at [218, 202] on div "Trip details Save This trip cannot be edited because it is either under review,…" at bounding box center [388, 171] width 777 height 342
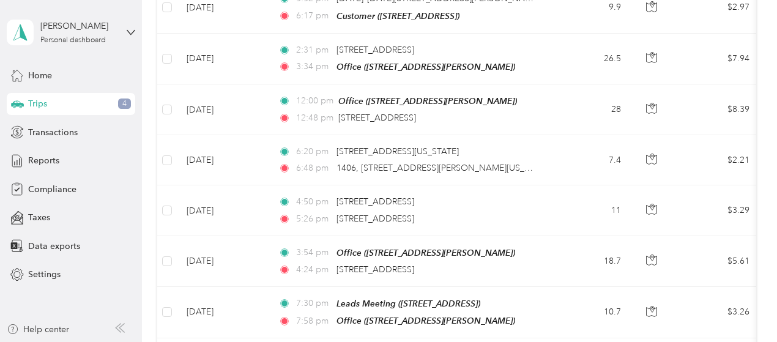
click at [204, 207] on td "Aug 1, 2025" at bounding box center [223, 210] width 92 height 50
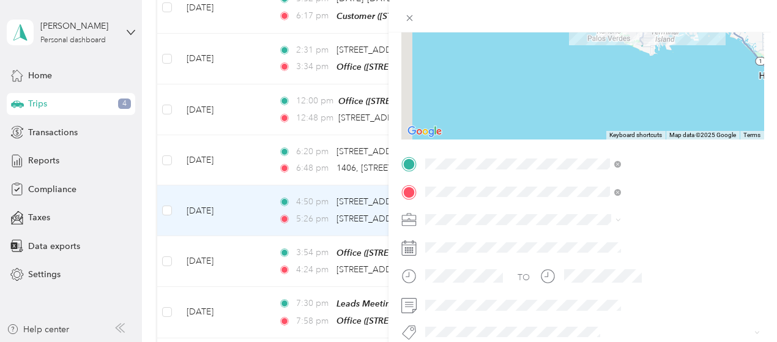
scroll to position [146, 0]
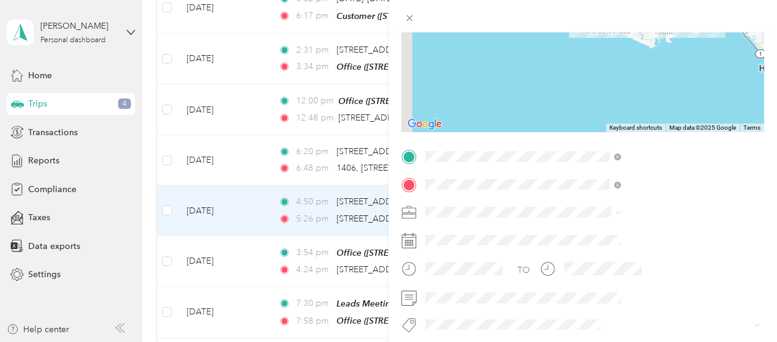
click at [210, 144] on div "Trip details Save This trip cannot be edited because it is either under review,…" at bounding box center [388, 171] width 777 height 342
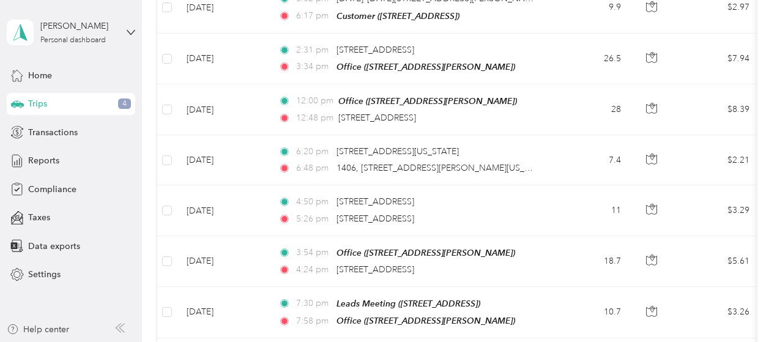
click at [208, 154] on td "Aug 1, 2025" at bounding box center [223, 160] width 92 height 50
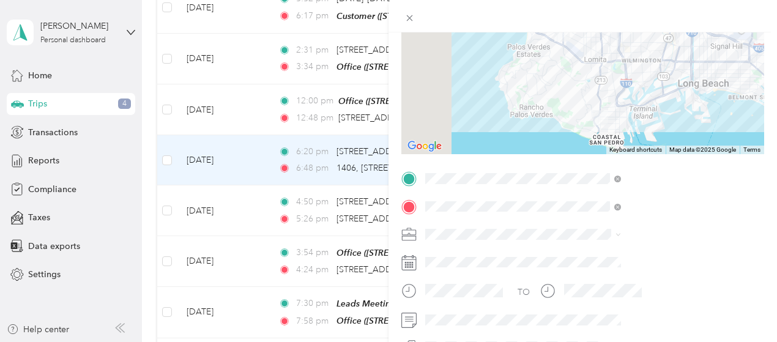
scroll to position [125, 0]
click at [207, 101] on div "Trip details Save This trip cannot be edited because it is either under review,…" at bounding box center [388, 171] width 777 height 342
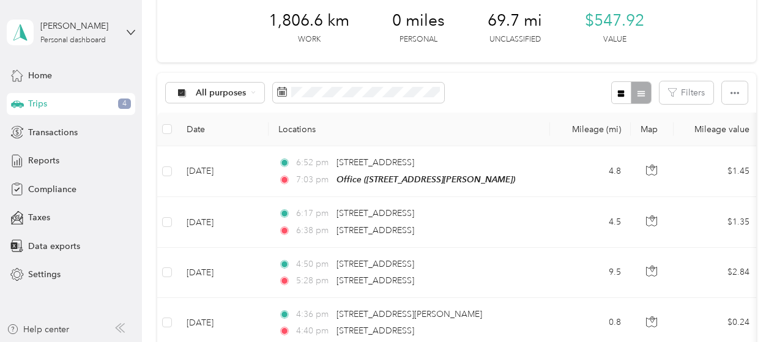
scroll to position [56, 0]
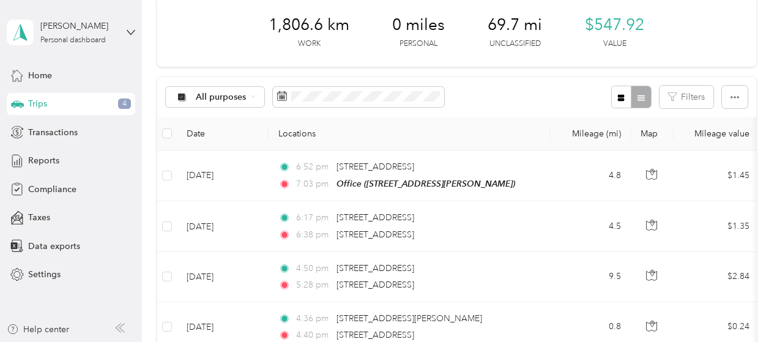
click at [513, 30] on font "69.7" at bounding box center [504, 25] width 32 height 20
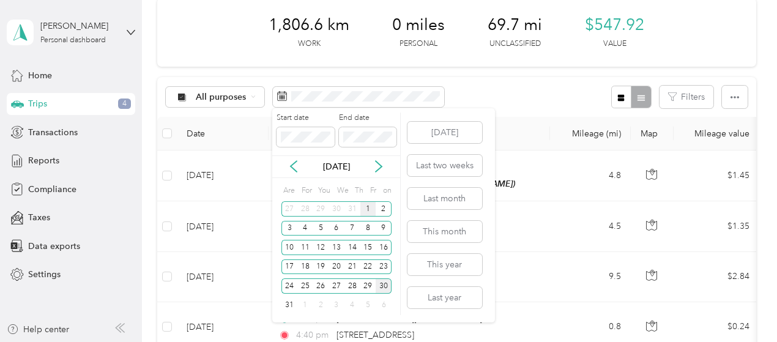
click at [367, 212] on div "1" at bounding box center [368, 208] width 16 height 15
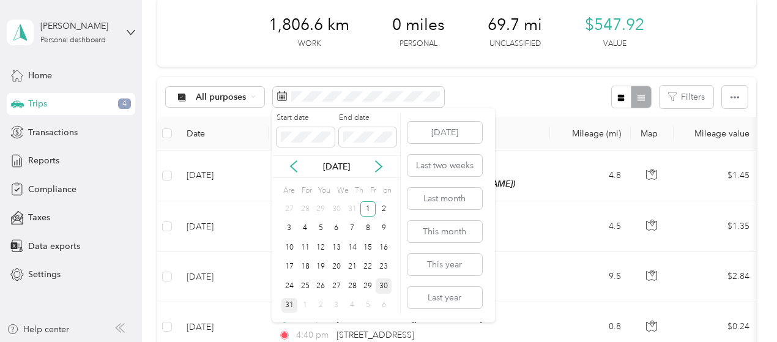
click at [286, 308] on font "31" at bounding box center [289, 304] width 9 height 9
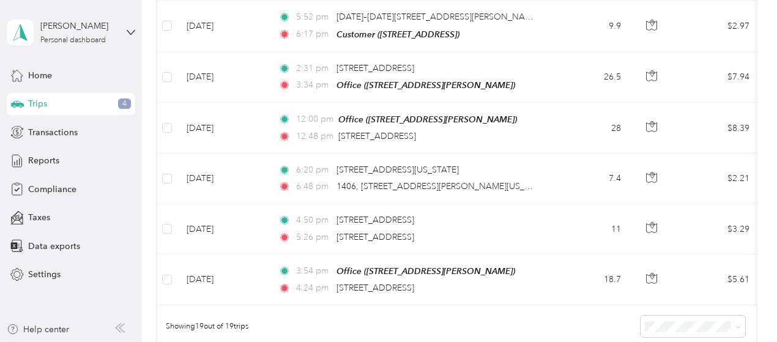
scroll to position [865, 0]
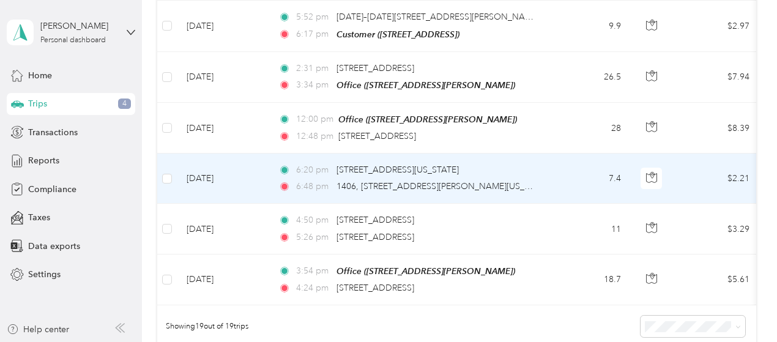
click at [223, 179] on td "Aug 1, 2025" at bounding box center [223, 179] width 92 height 50
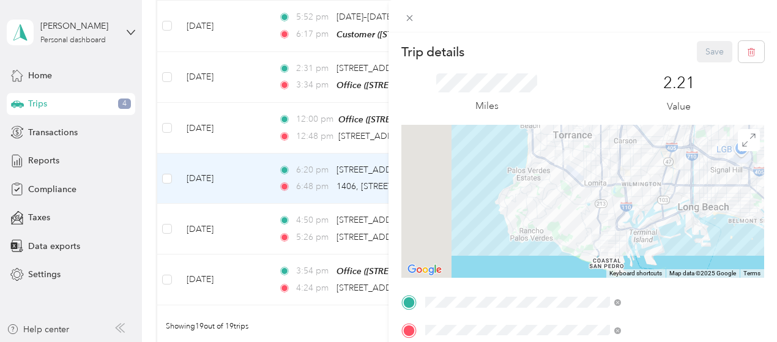
click at [32, 78] on div "Trip details Save This trip cannot be edited because it is either under review,…" at bounding box center [388, 171] width 777 height 342
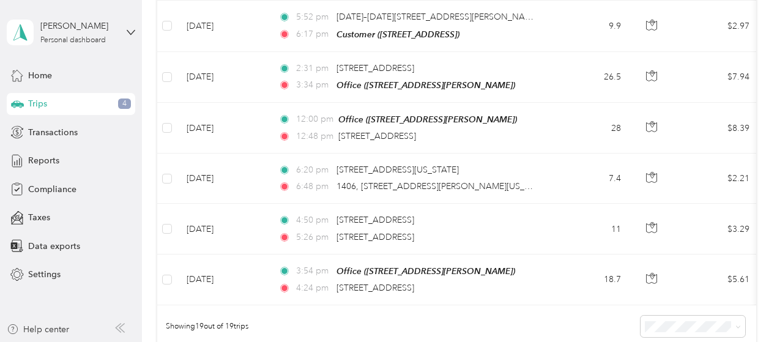
click at [32, 78] on span "Home" at bounding box center [40, 75] width 24 height 13
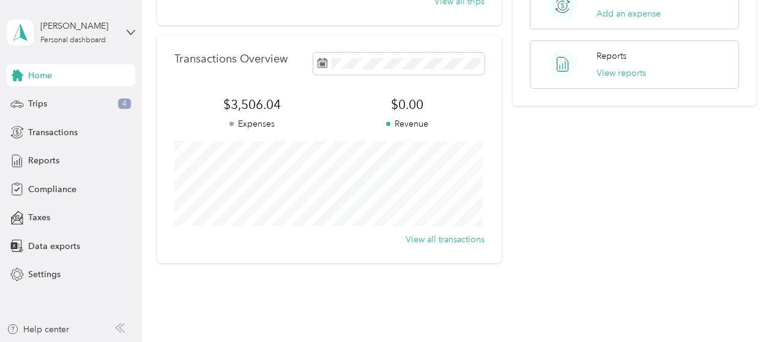
scroll to position [329, 0]
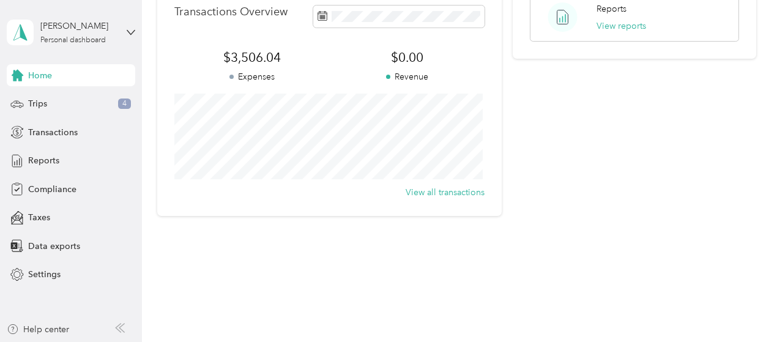
click at [475, 80] on p "Revenue" at bounding box center [407, 76] width 155 height 13
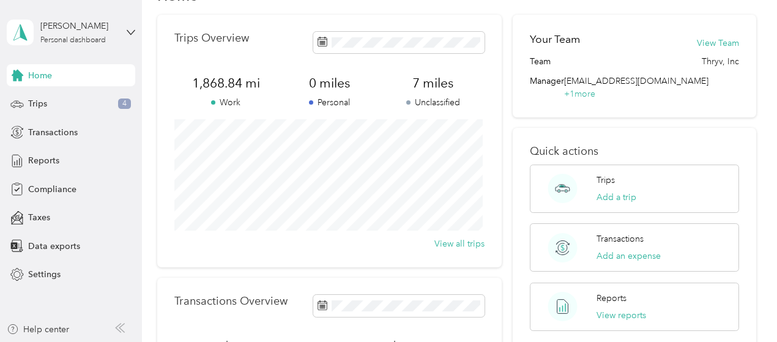
scroll to position [40, 0]
click at [39, 166] on span "Reports" at bounding box center [43, 160] width 31 height 13
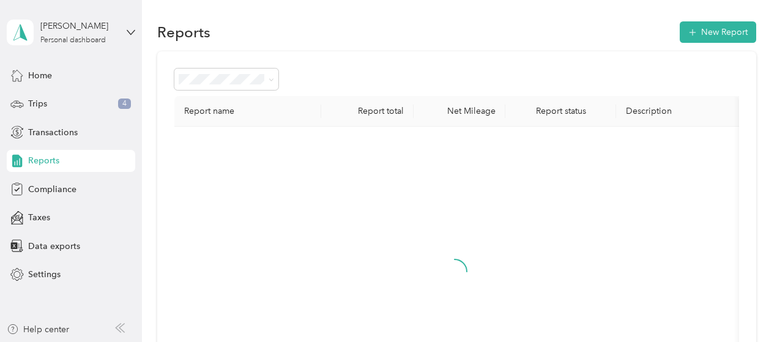
scroll to position [40, 0]
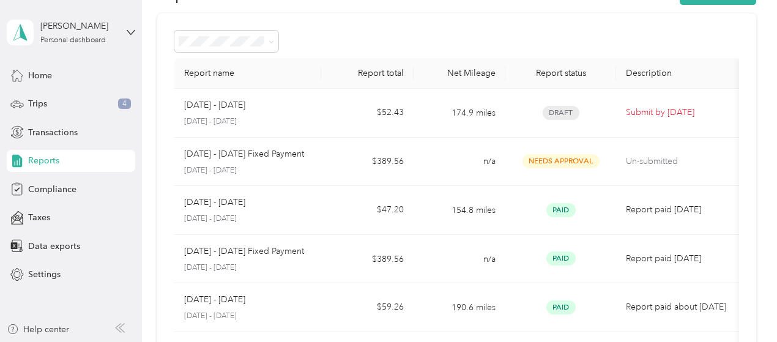
click at [220, 114] on div "Aug 1 - 31, 2025 August 1 - 31, 2025" at bounding box center [248, 112] width 128 height 29
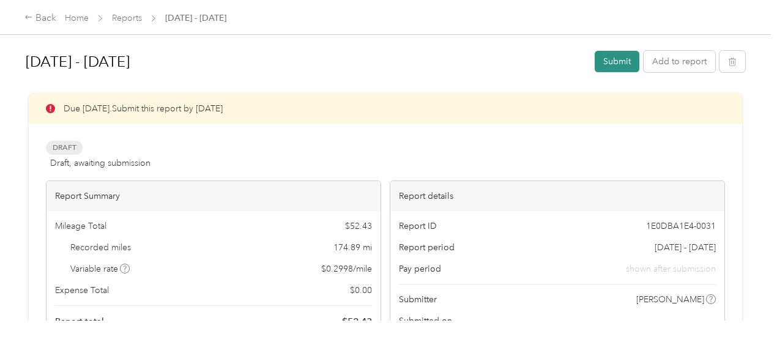
click at [609, 62] on button "Submit" at bounding box center [617, 61] width 45 height 21
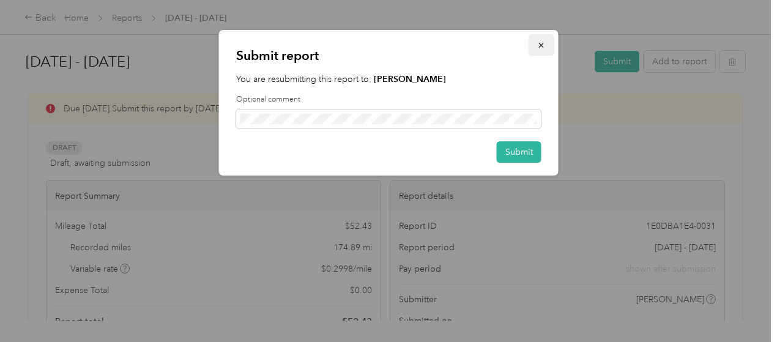
click at [540, 45] on icon "button" at bounding box center [540, 45] width 5 height 5
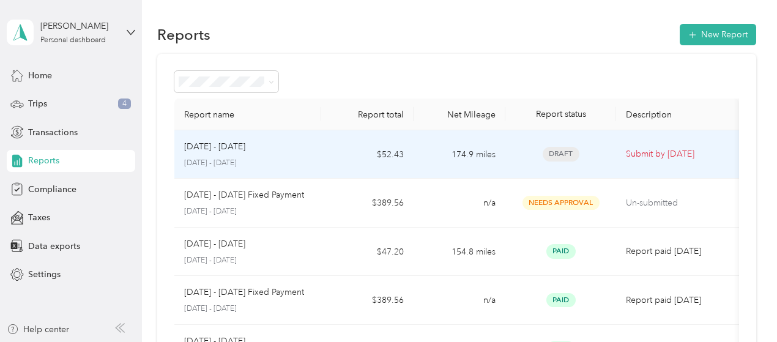
click at [202, 148] on font "Aug 1 - 31, 2025" at bounding box center [214, 146] width 61 height 10
click at [218, 147] on font "Aug 1 - 31, 2025" at bounding box center [214, 146] width 61 height 10
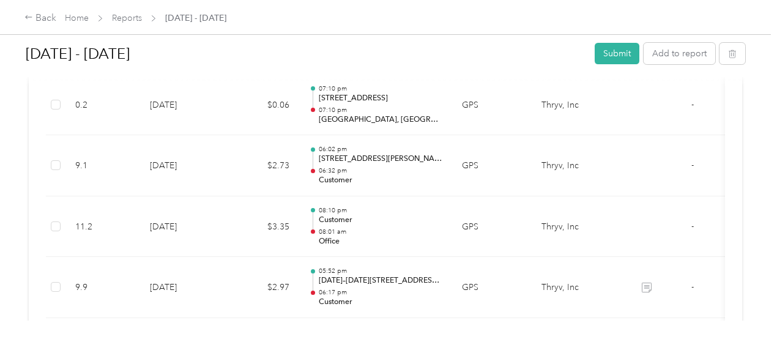
scroll to position [1003, 0]
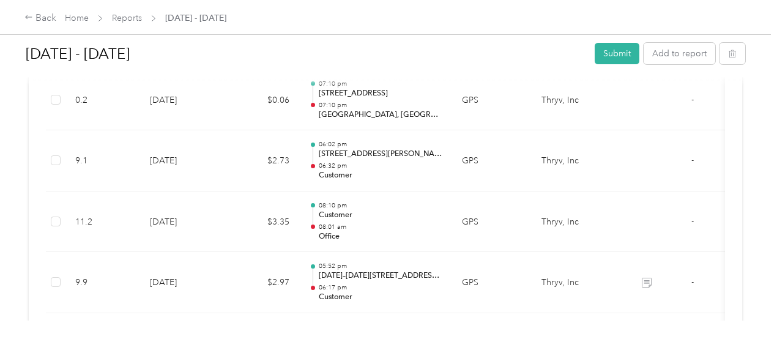
drag, startPoint x: 688, startPoint y: 227, endPoint x: 745, endPoint y: 226, distance: 57.5
click at [745, 226] on div "Aug 1 - 31, 2025 Submit Add to report Due in 5 days. Submit this report by Sep.…" at bounding box center [385, 160] width 771 height 321
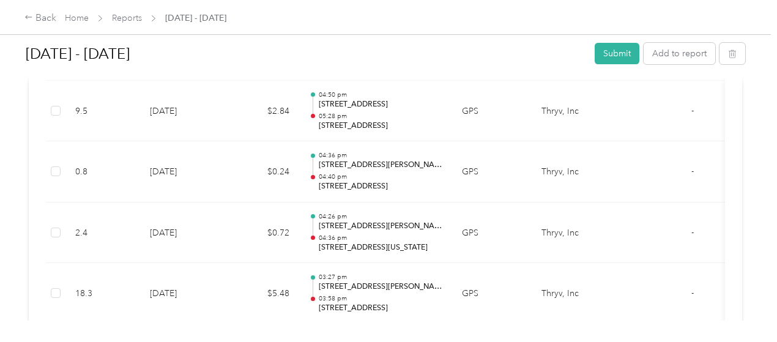
scroll to position [504, 0]
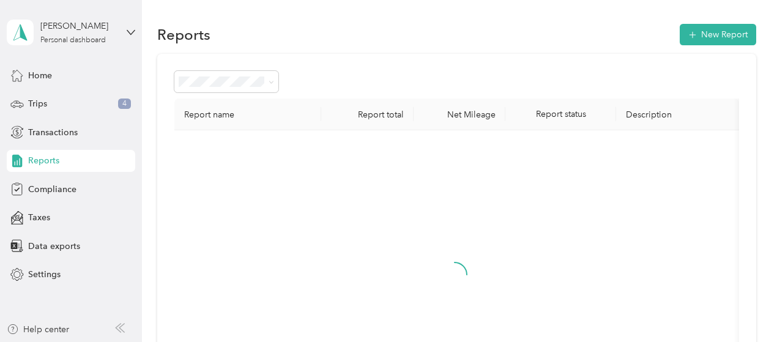
click at [42, 162] on font "Reports" at bounding box center [43, 160] width 31 height 10
click at [45, 75] on font "Home" at bounding box center [40, 75] width 24 height 10
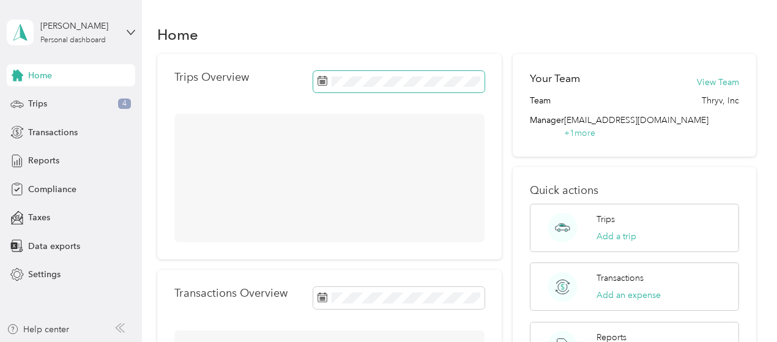
click at [314, 84] on span at bounding box center [398, 81] width 171 height 21
click at [317, 83] on icon at bounding box center [322, 81] width 10 height 10
click at [35, 105] on font "Trips" at bounding box center [37, 103] width 19 height 10
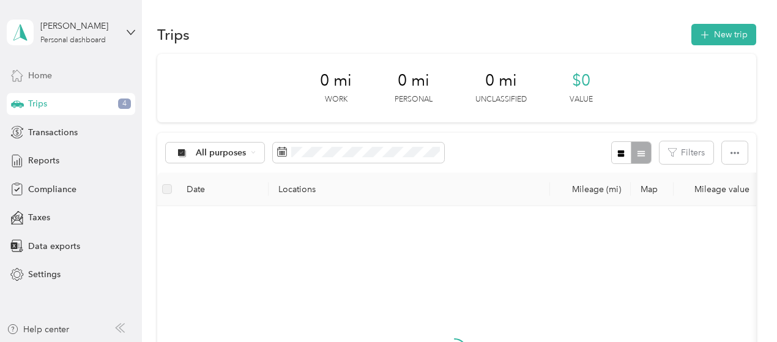
click at [34, 75] on span "Home" at bounding box center [40, 75] width 24 height 13
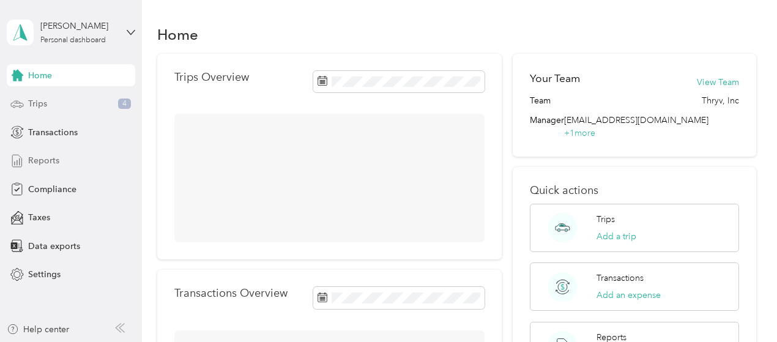
click at [40, 160] on span "Reports" at bounding box center [43, 160] width 31 height 13
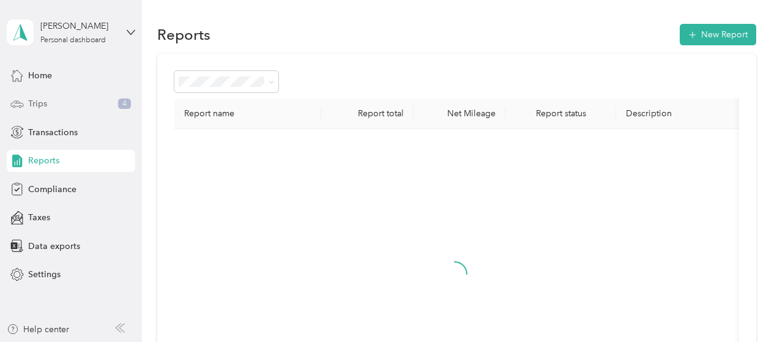
click at [39, 105] on span "Trips" at bounding box center [37, 103] width 19 height 13
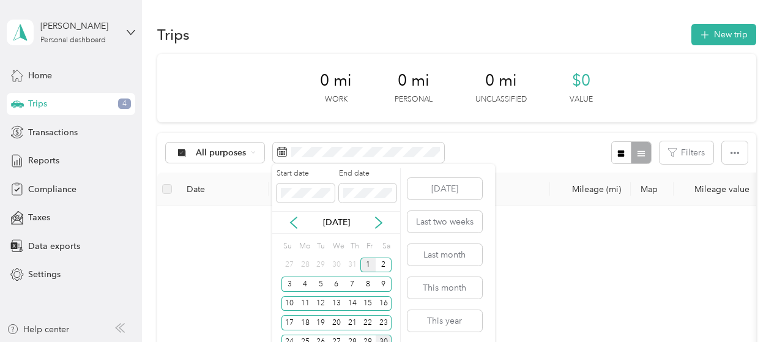
click at [367, 267] on div "1" at bounding box center [368, 265] width 16 height 15
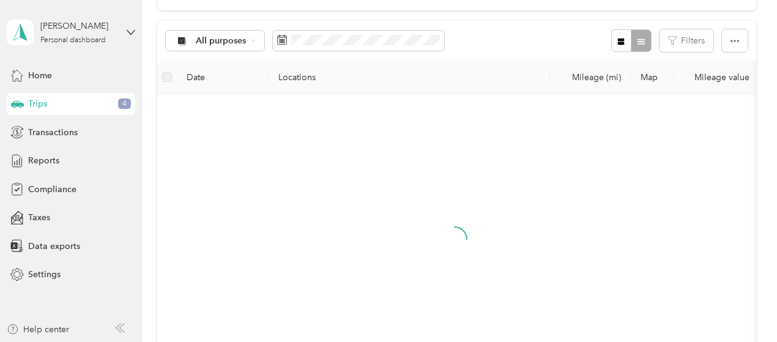
scroll to position [0, 6]
click at [39, 165] on span "Reports" at bounding box center [43, 160] width 31 height 13
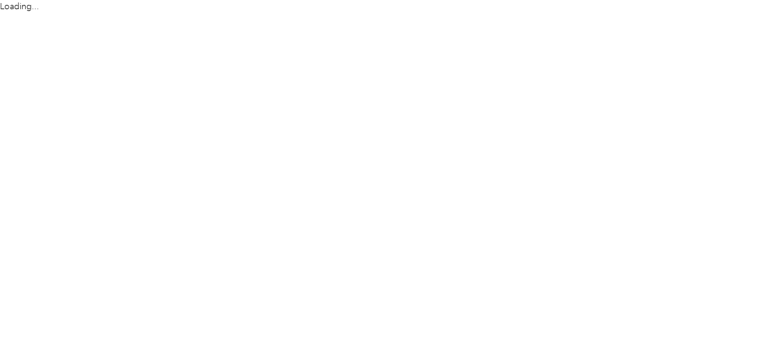
click at [371, 103] on html "Loading..." at bounding box center [385, 171] width 771 height 342
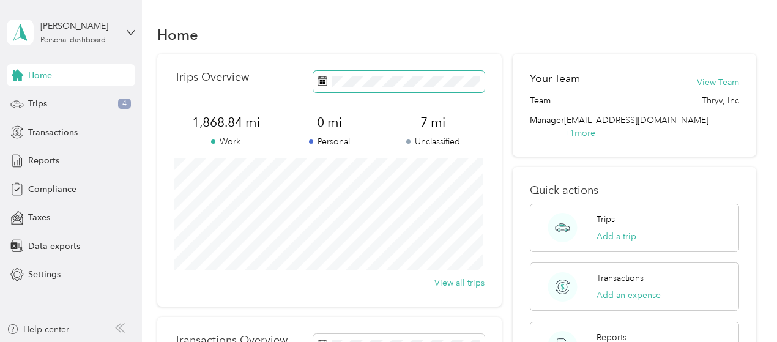
click at [338, 87] on span at bounding box center [398, 81] width 171 height 21
click at [321, 81] on rect at bounding box center [321, 80] width 1 height 1
click at [327, 85] on span at bounding box center [398, 81] width 171 height 21
click at [322, 80] on icon at bounding box center [322, 81] width 10 height 10
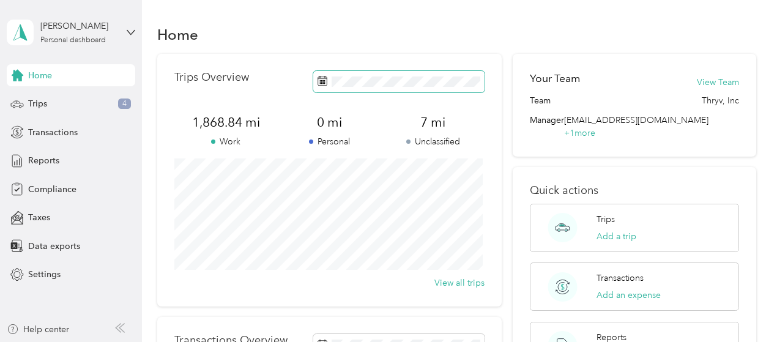
click at [320, 83] on rect at bounding box center [320, 82] width 1 height 1
click at [323, 76] on icon at bounding box center [322, 81] width 10 height 10
click at [323, 81] on rect at bounding box center [323, 80] width 1 height 1
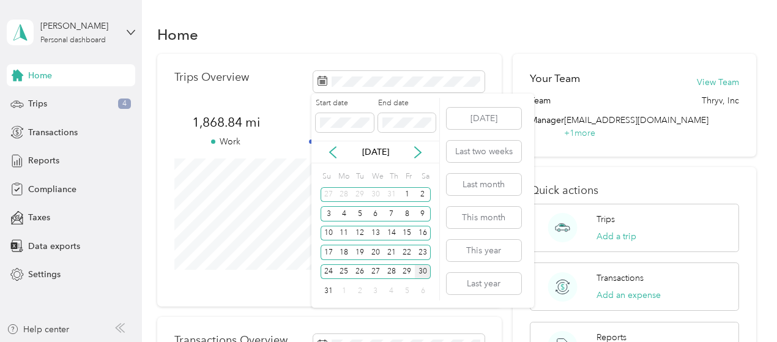
click at [394, 70] on div "Trips Overview 1,868.84 mi Work 0 mi Personal 7 mi Unclassified View all trips" at bounding box center [329, 180] width 345 height 253
click at [403, 191] on div "1" at bounding box center [407, 194] width 16 height 15
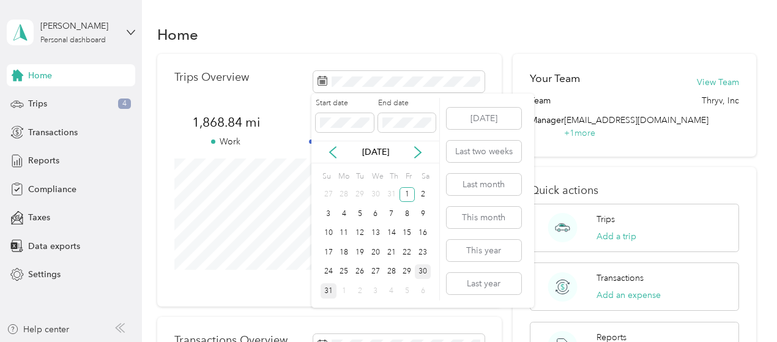
click at [330, 289] on div "31" at bounding box center [329, 290] width 16 height 15
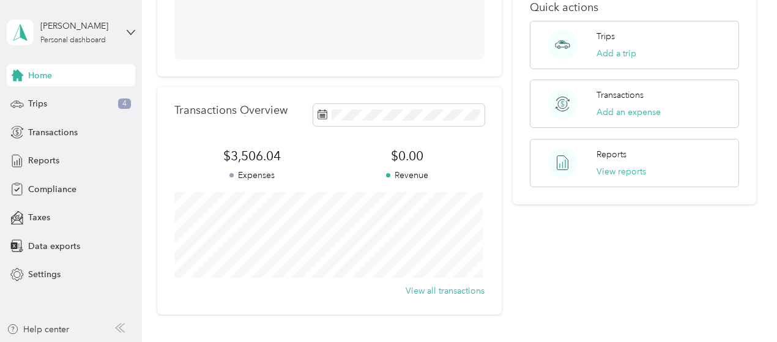
scroll to position [185, 0]
click at [36, 102] on span "Trips" at bounding box center [37, 103] width 19 height 13
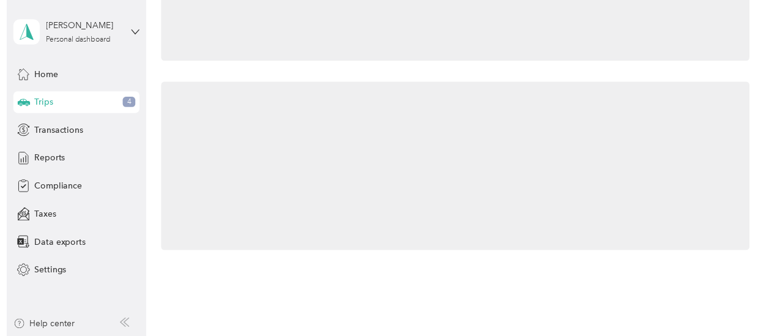
scroll to position [152, 0]
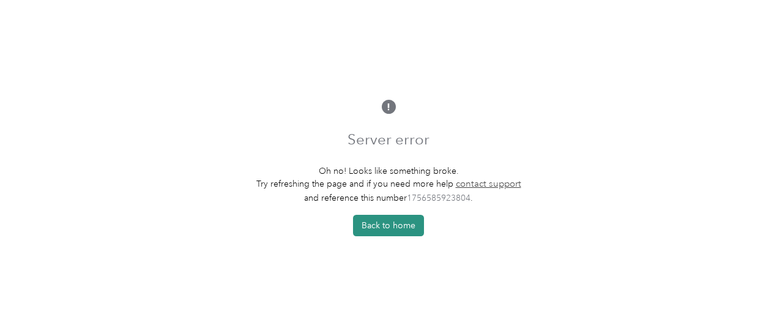
click at [382, 224] on button "Back to home" at bounding box center [388, 225] width 71 height 21
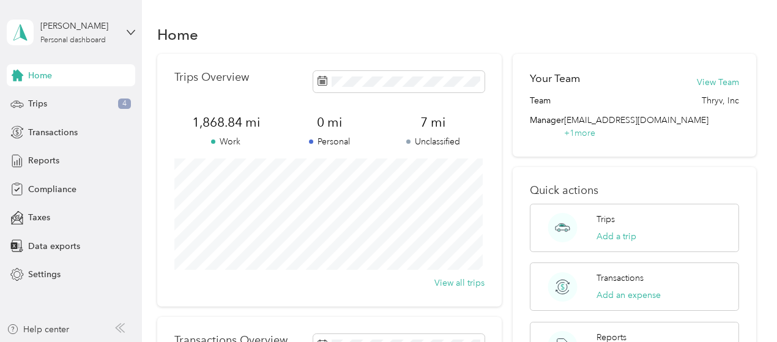
click at [461, 42] on div "Home" at bounding box center [456, 34] width 599 height 26
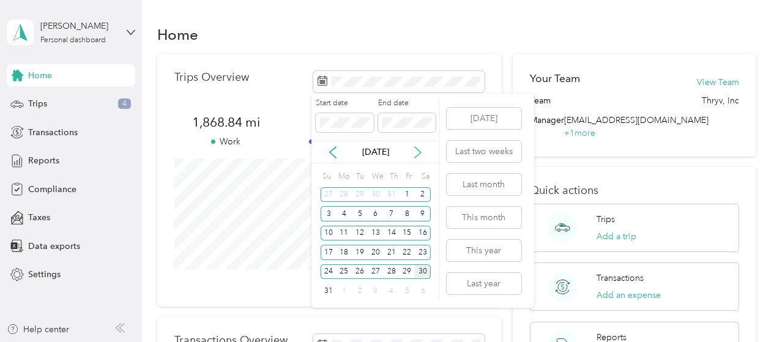
click at [416, 156] on icon at bounding box center [418, 152] width 6 height 11
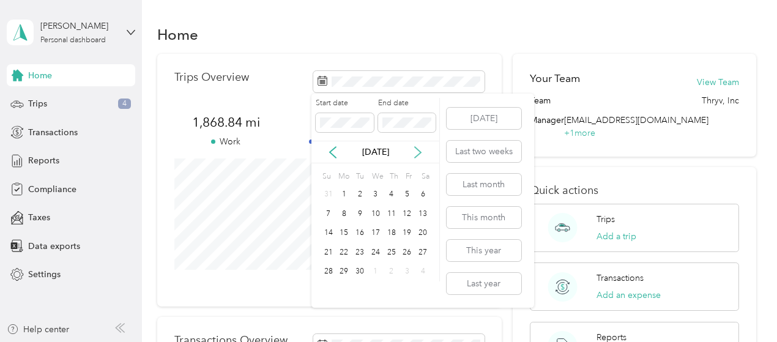
click at [416, 156] on icon at bounding box center [418, 152] width 6 height 11
